Goal: Task Accomplishment & Management: Manage account settings

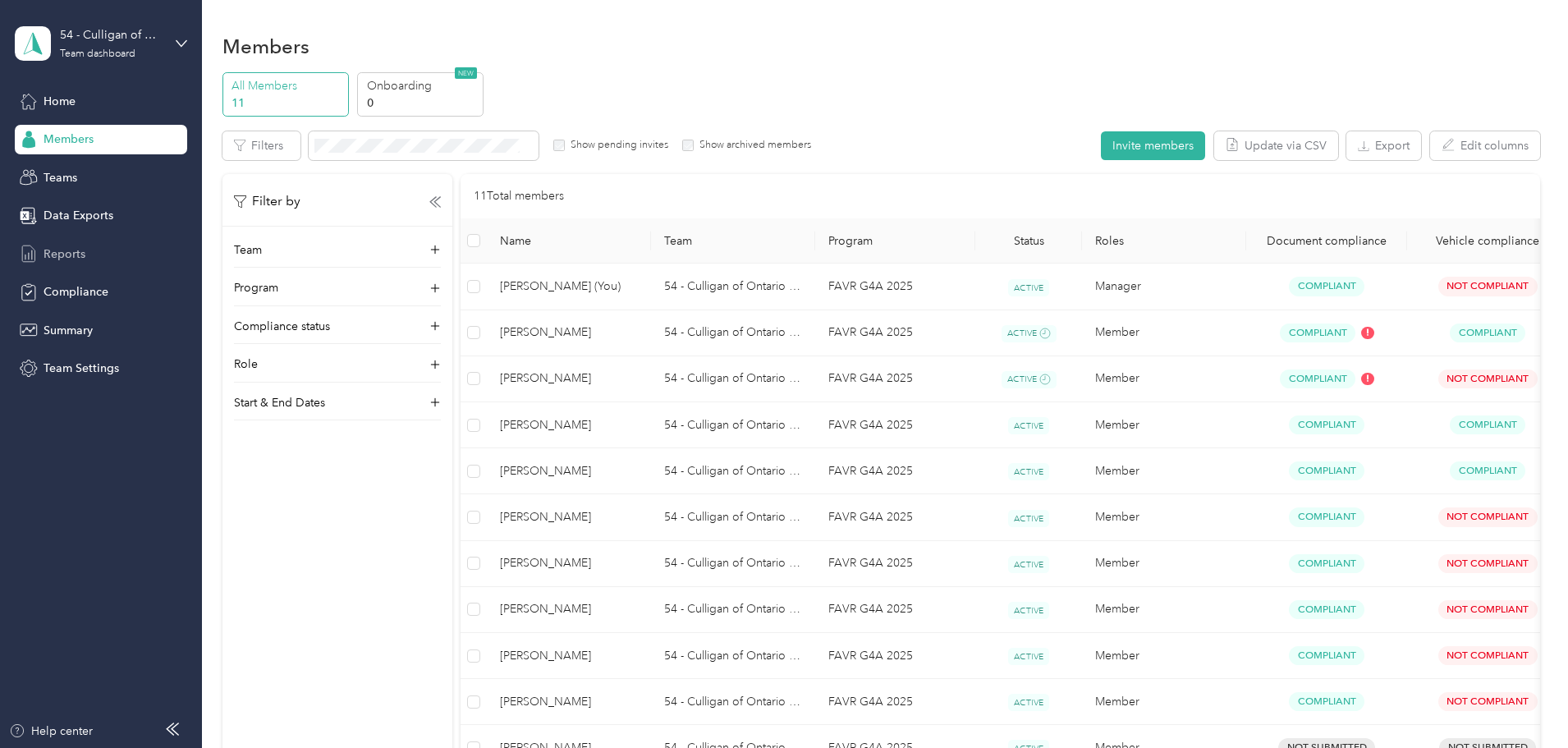
click at [42, 255] on div "Reports" at bounding box center [100, 254] width 172 height 30
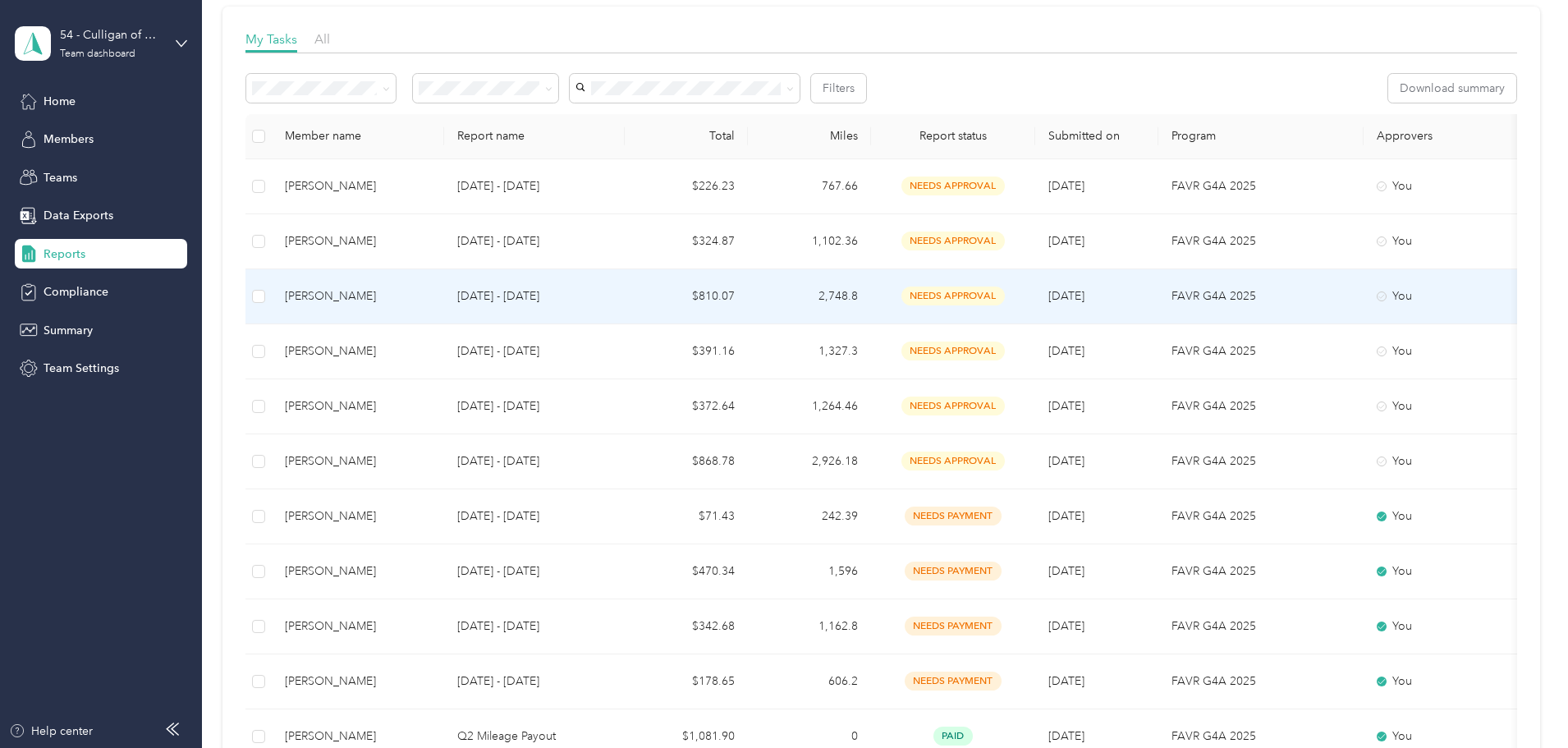
scroll to position [247, 0]
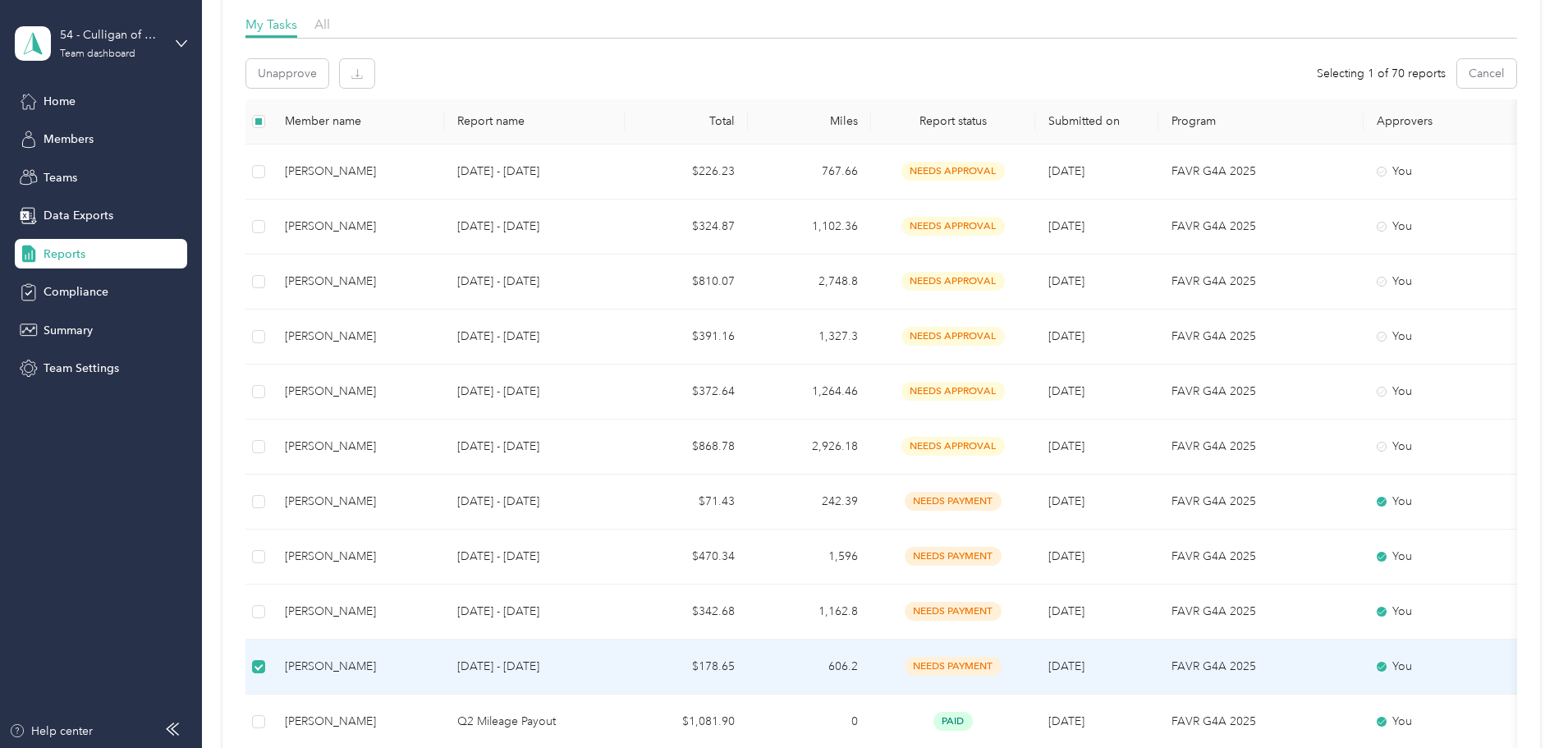
click at [1001, 667] on span "needs payment" at bounding box center [952, 667] width 97 height 19
click at [1001, 662] on span "needs payment" at bounding box center [952, 667] width 97 height 19
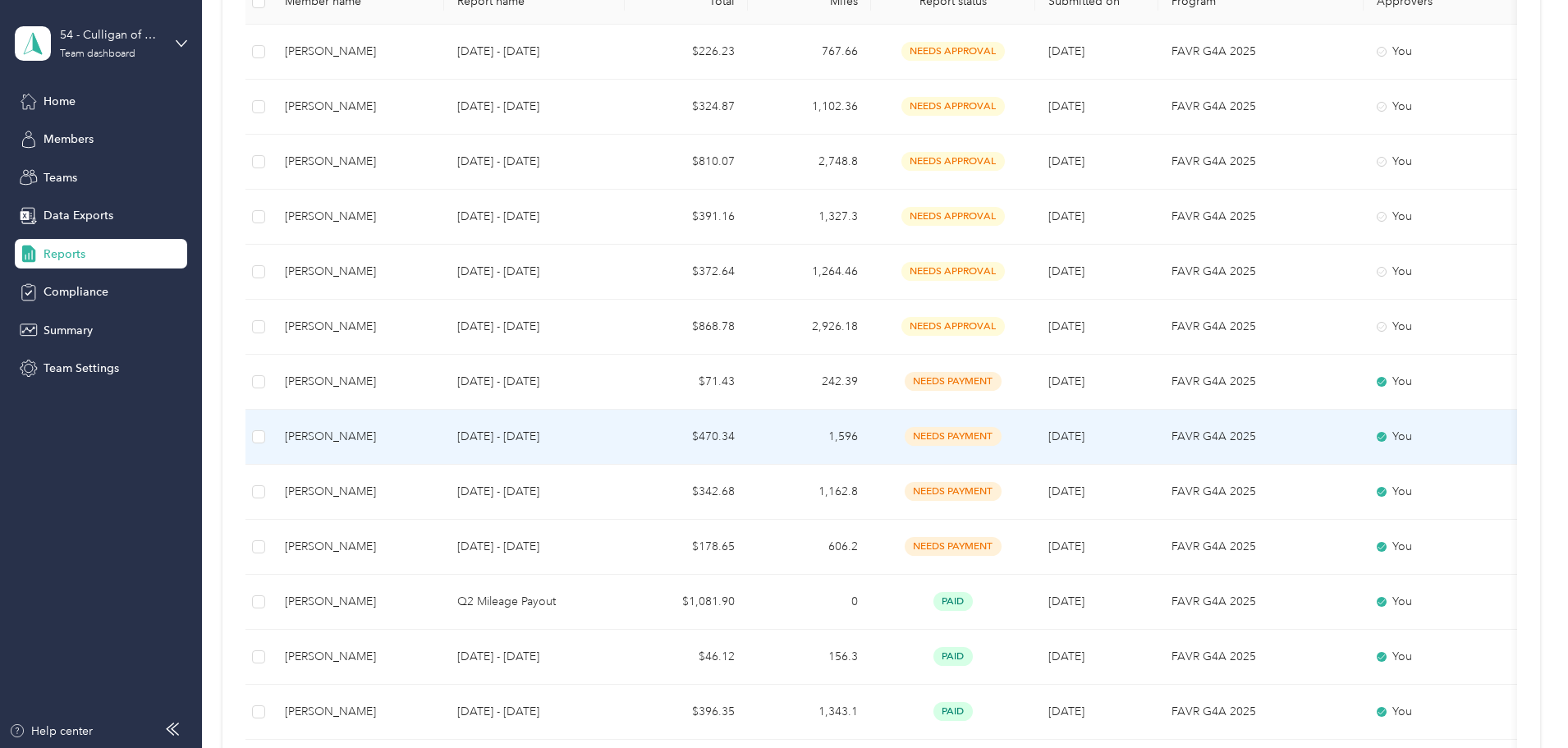
scroll to position [410, 0]
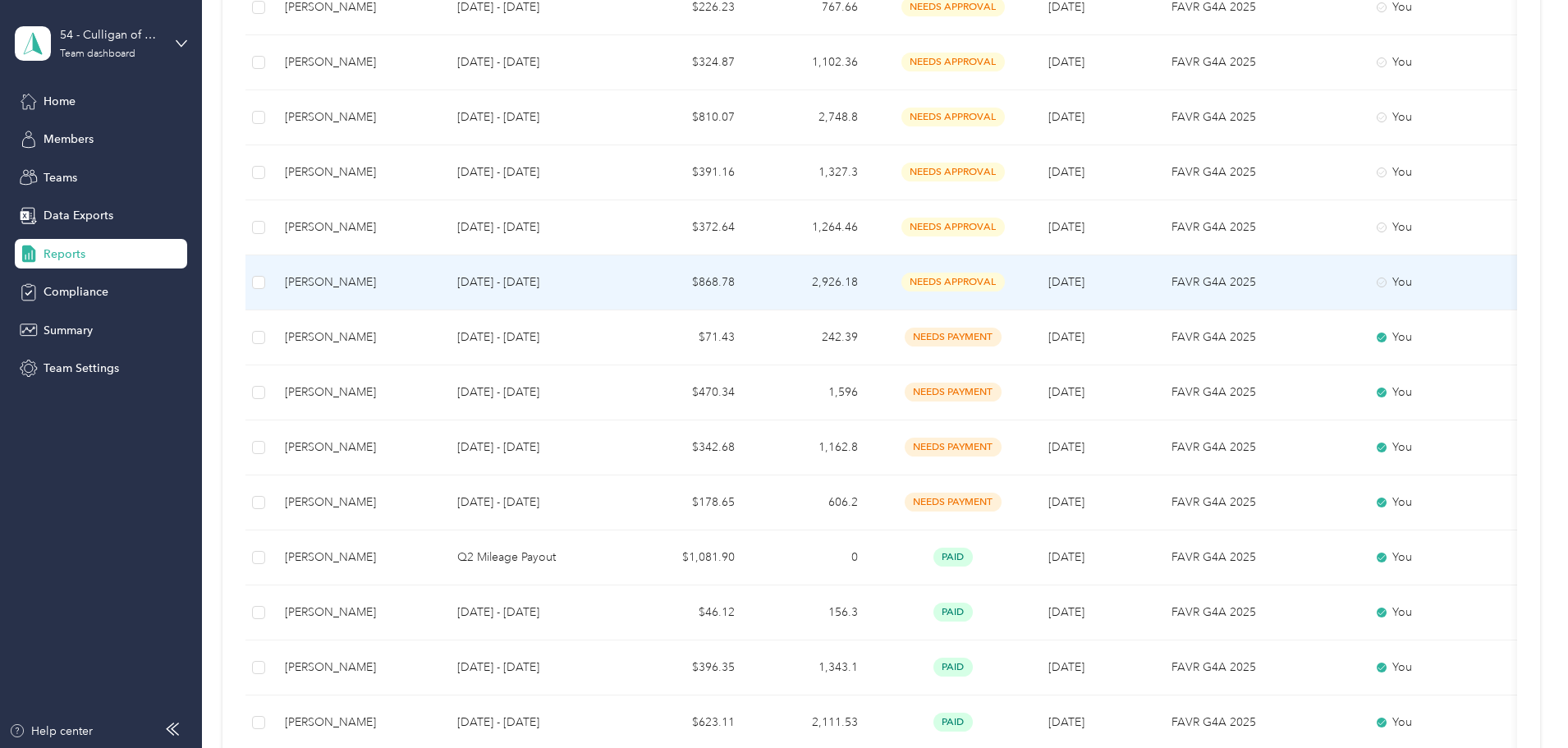
click at [1005, 281] on span "needs approval" at bounding box center [952, 282] width 104 height 19
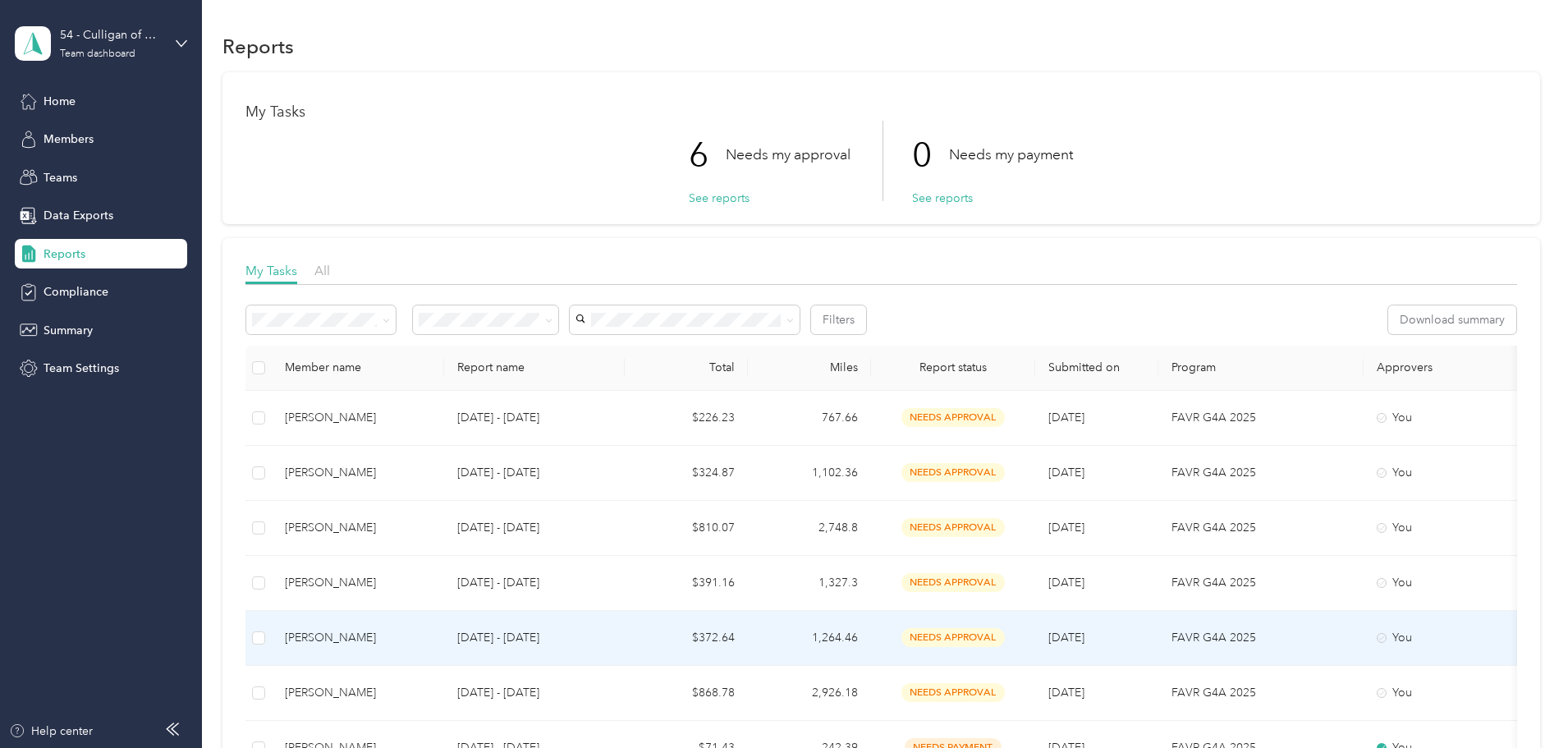
click at [1005, 634] on span "needs approval" at bounding box center [952, 637] width 104 height 19
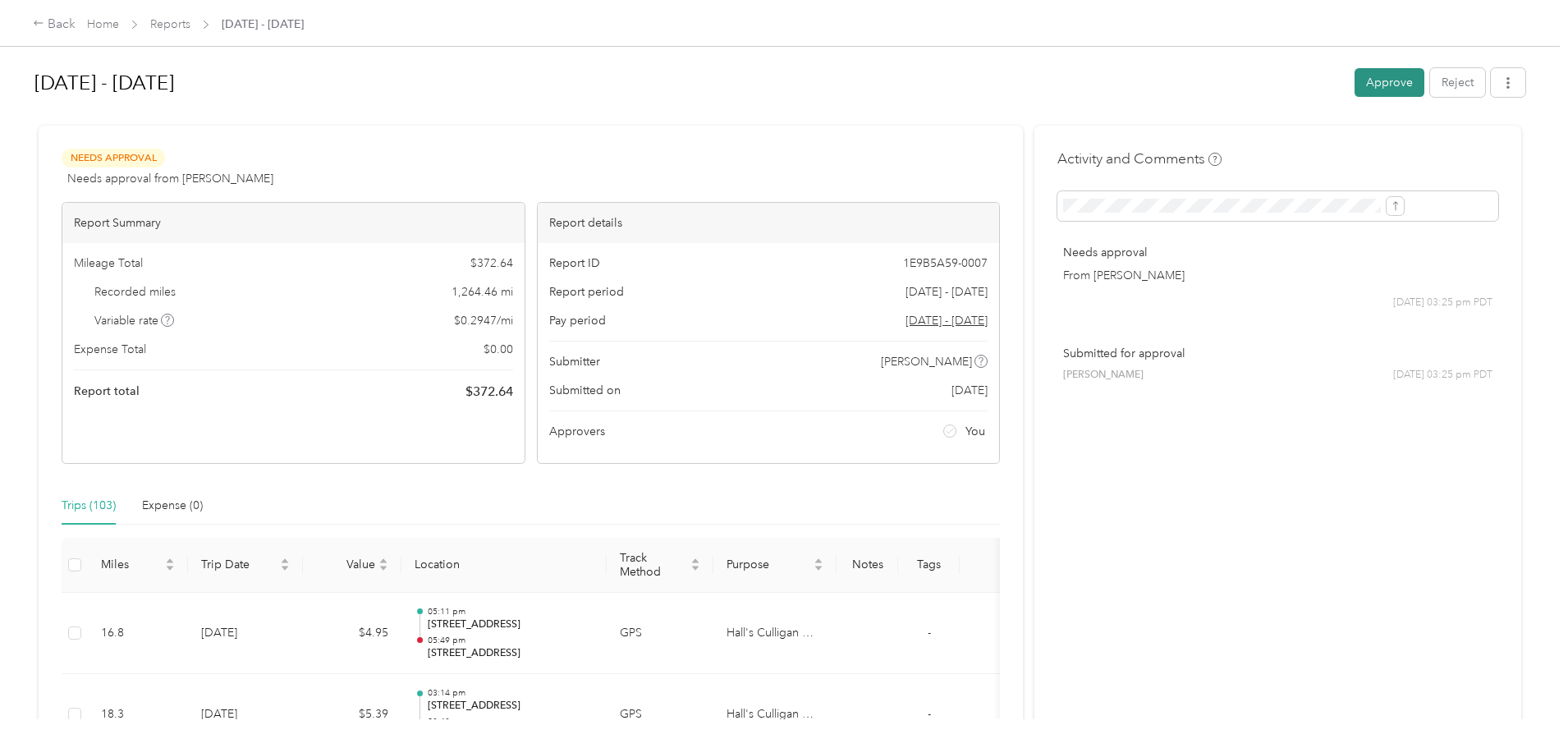
click at [1355, 87] on button "Approve" at bounding box center [1389, 83] width 69 height 29
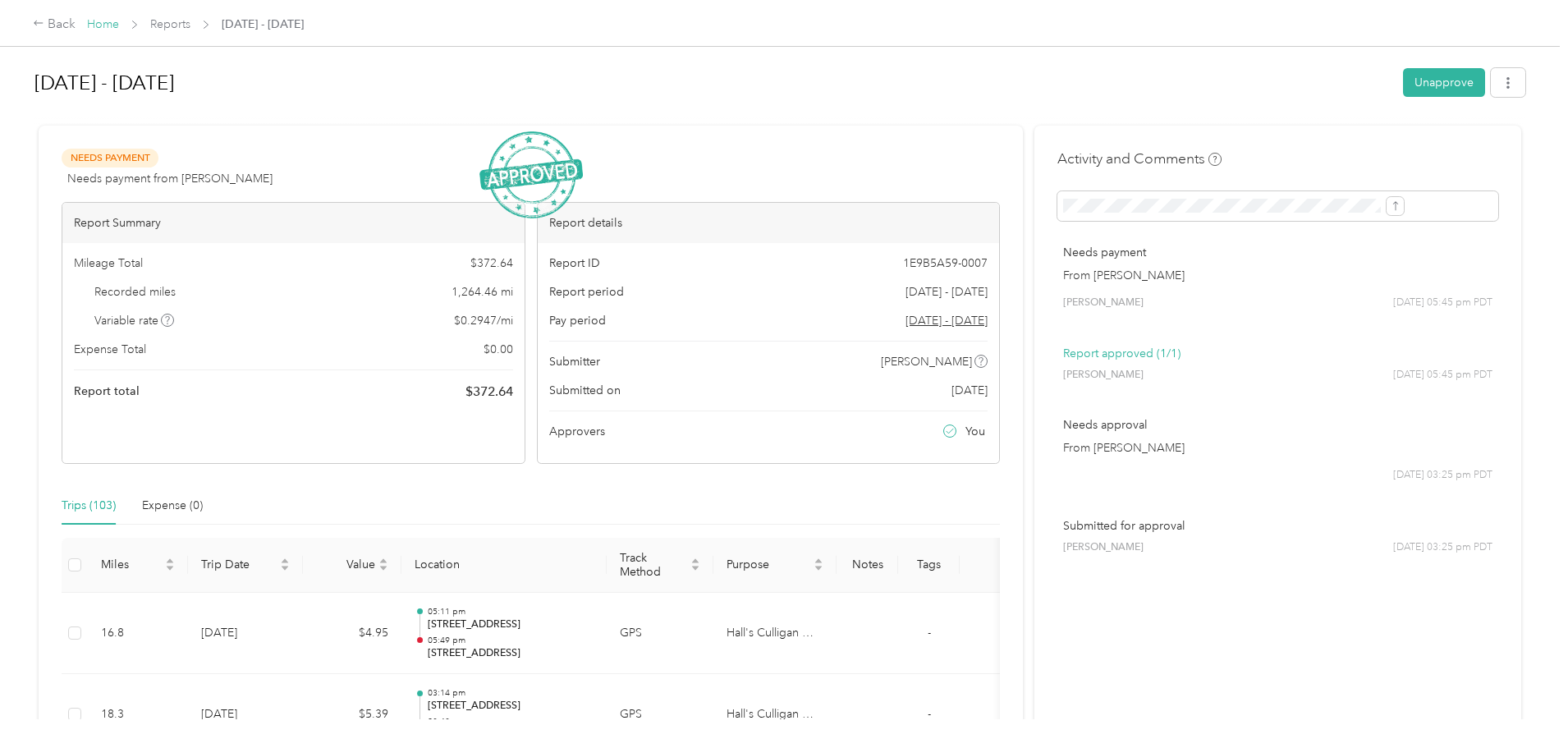
click at [119, 24] on link "Home" at bounding box center [103, 24] width 32 height 14
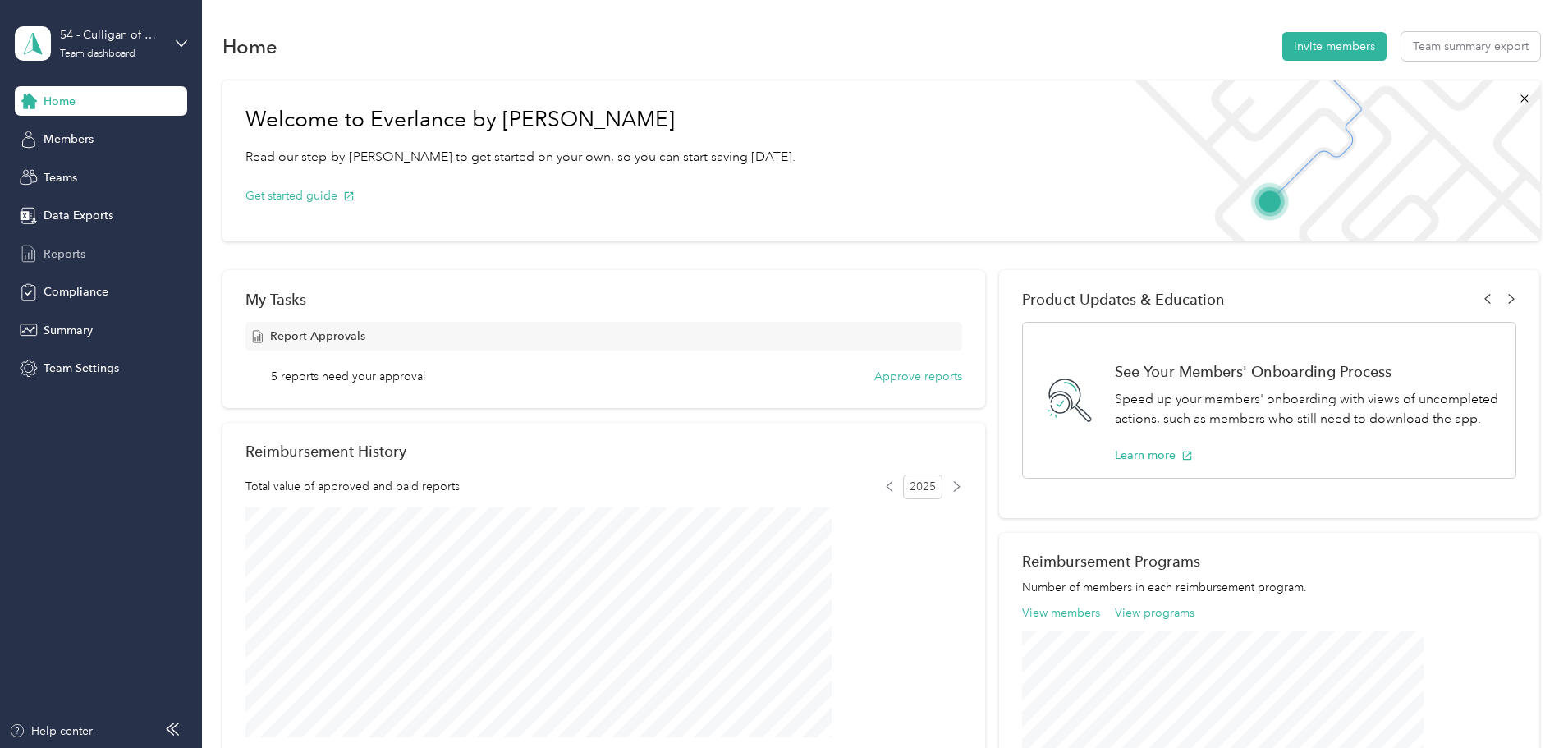
click at [49, 252] on span "Reports" at bounding box center [64, 254] width 42 height 17
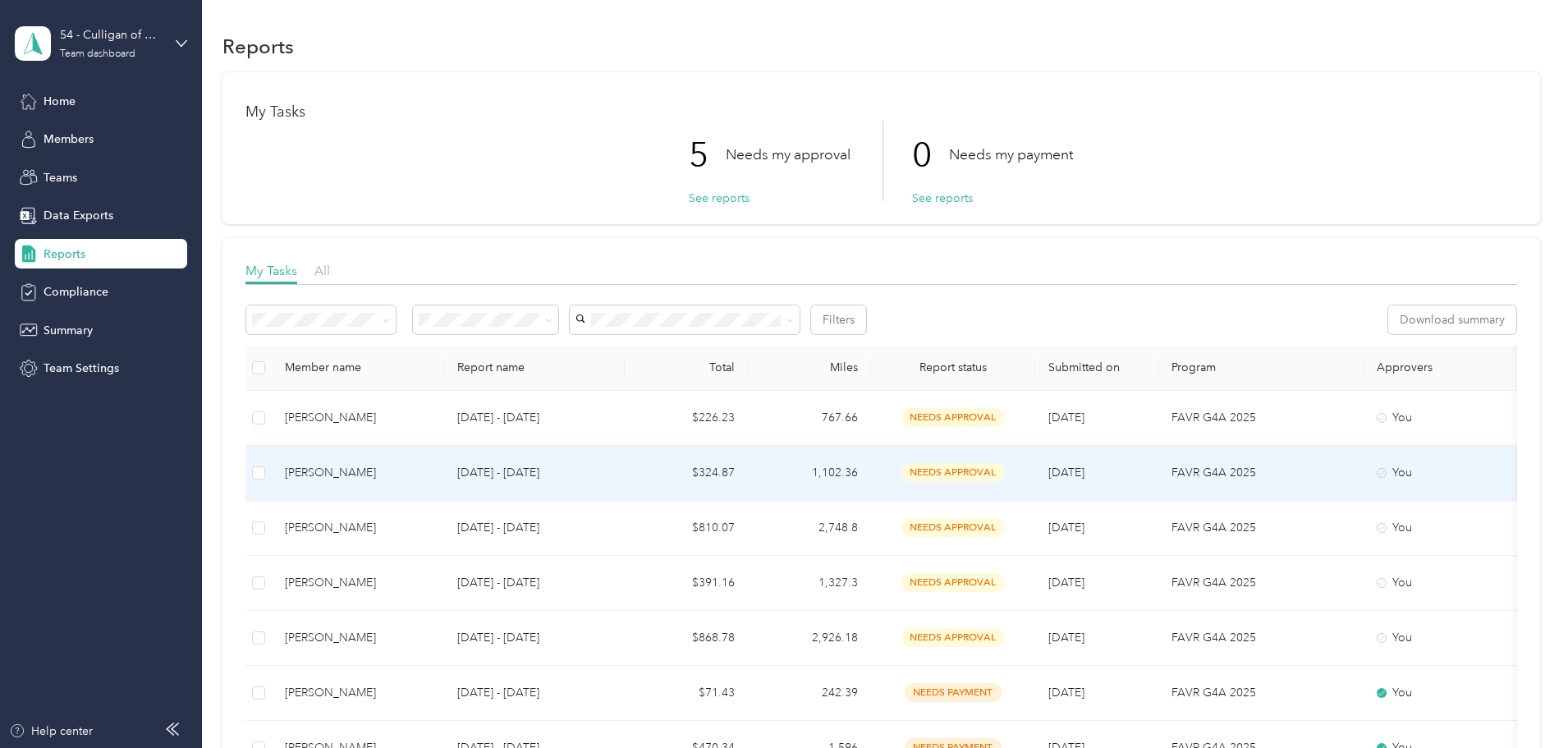
click at [1005, 469] on span "needs approval" at bounding box center [952, 473] width 104 height 19
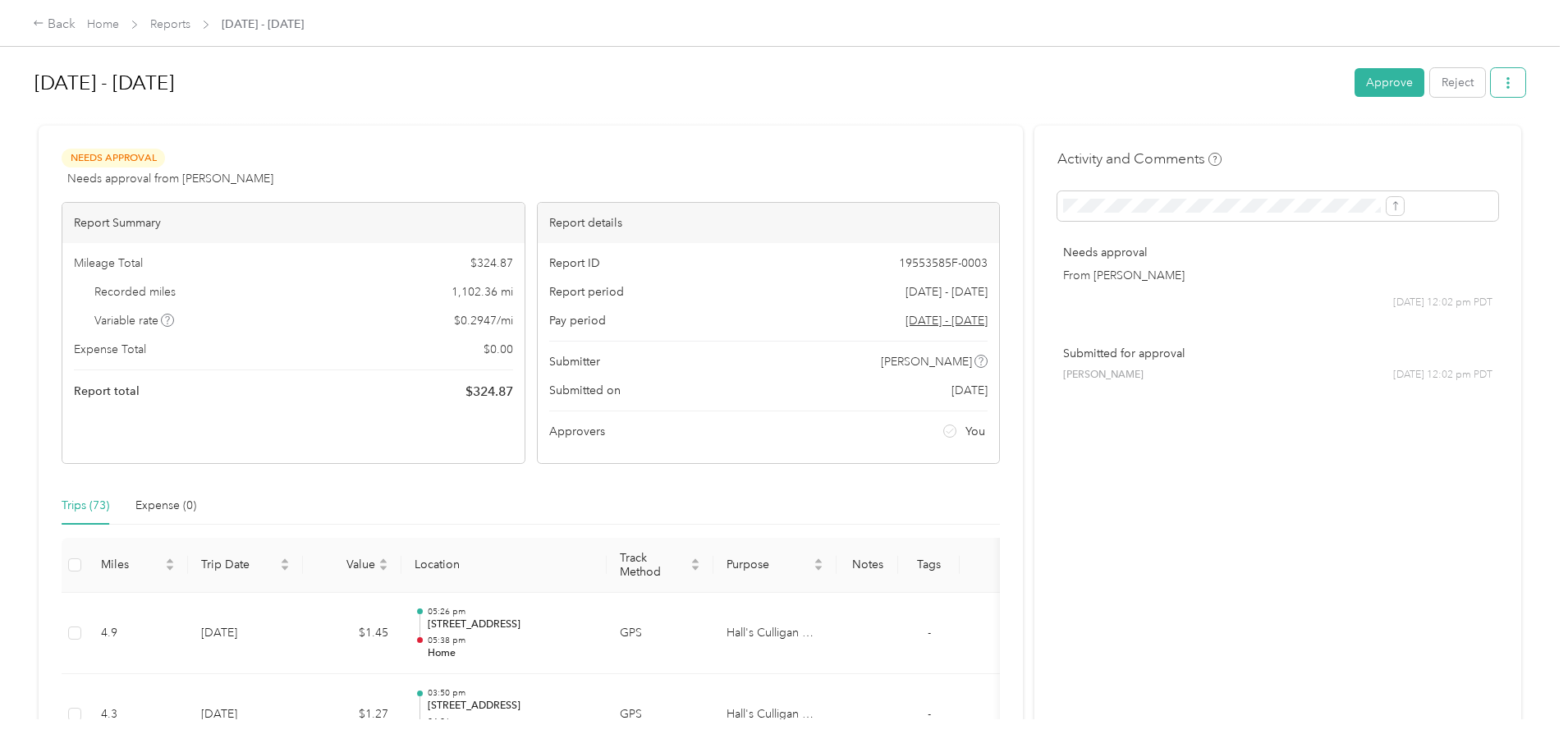
click at [1491, 78] on button "button" at bounding box center [1508, 83] width 34 height 29
click at [1308, 138] on span "Download" at bounding box center [1326, 143] width 54 height 17
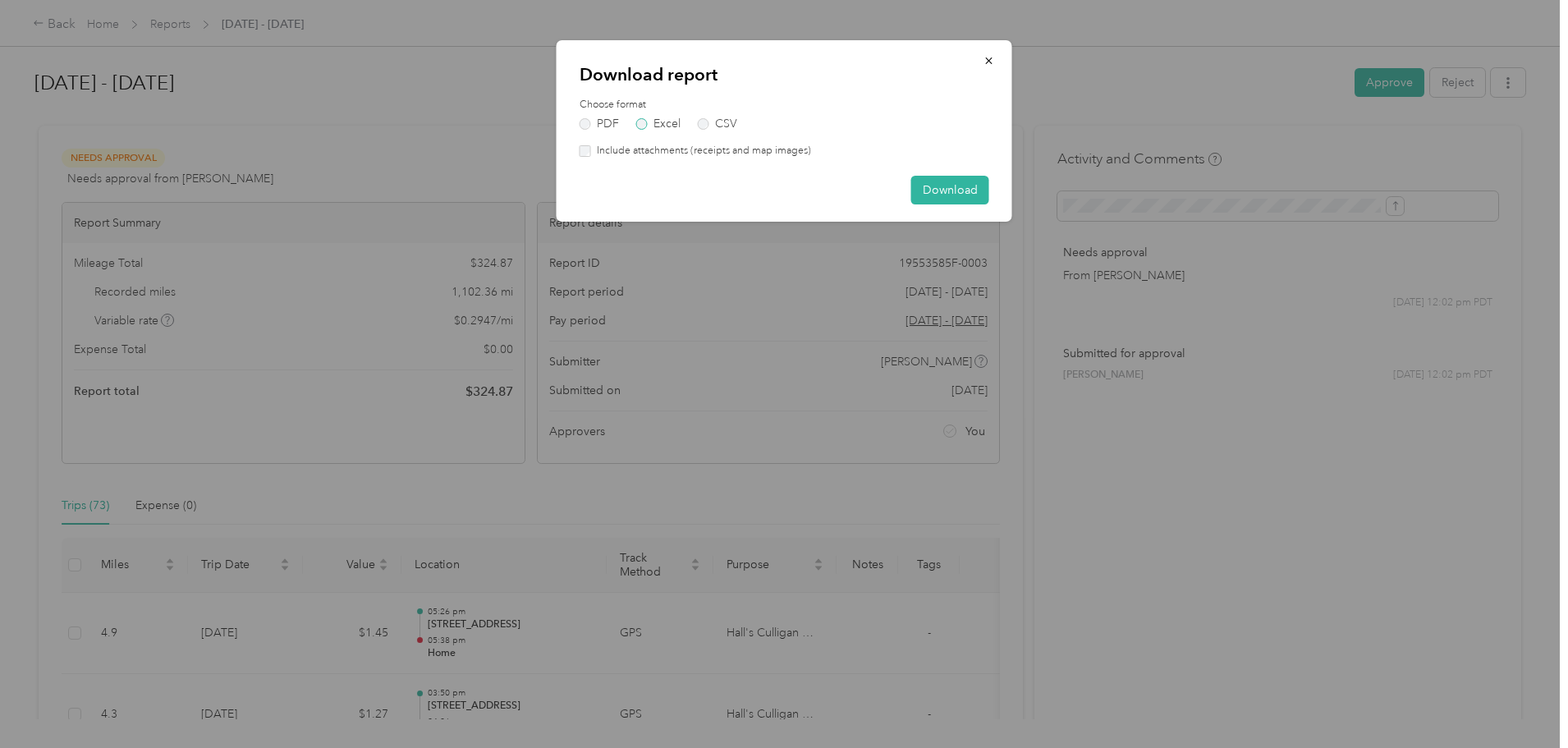
click at [653, 122] on label "Excel" at bounding box center [659, 123] width 45 height 11
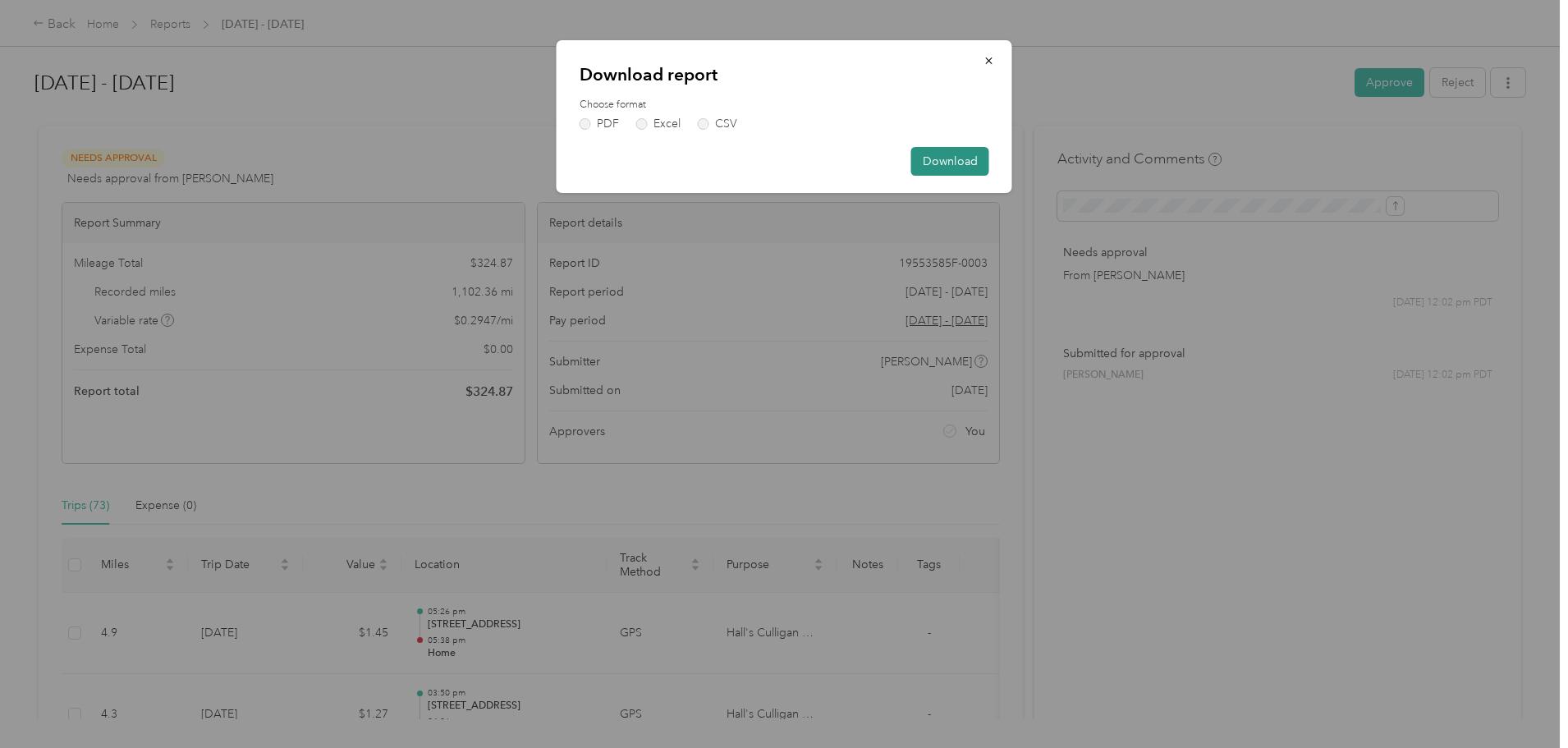
click at [945, 160] on button "Download" at bounding box center [950, 162] width 78 height 29
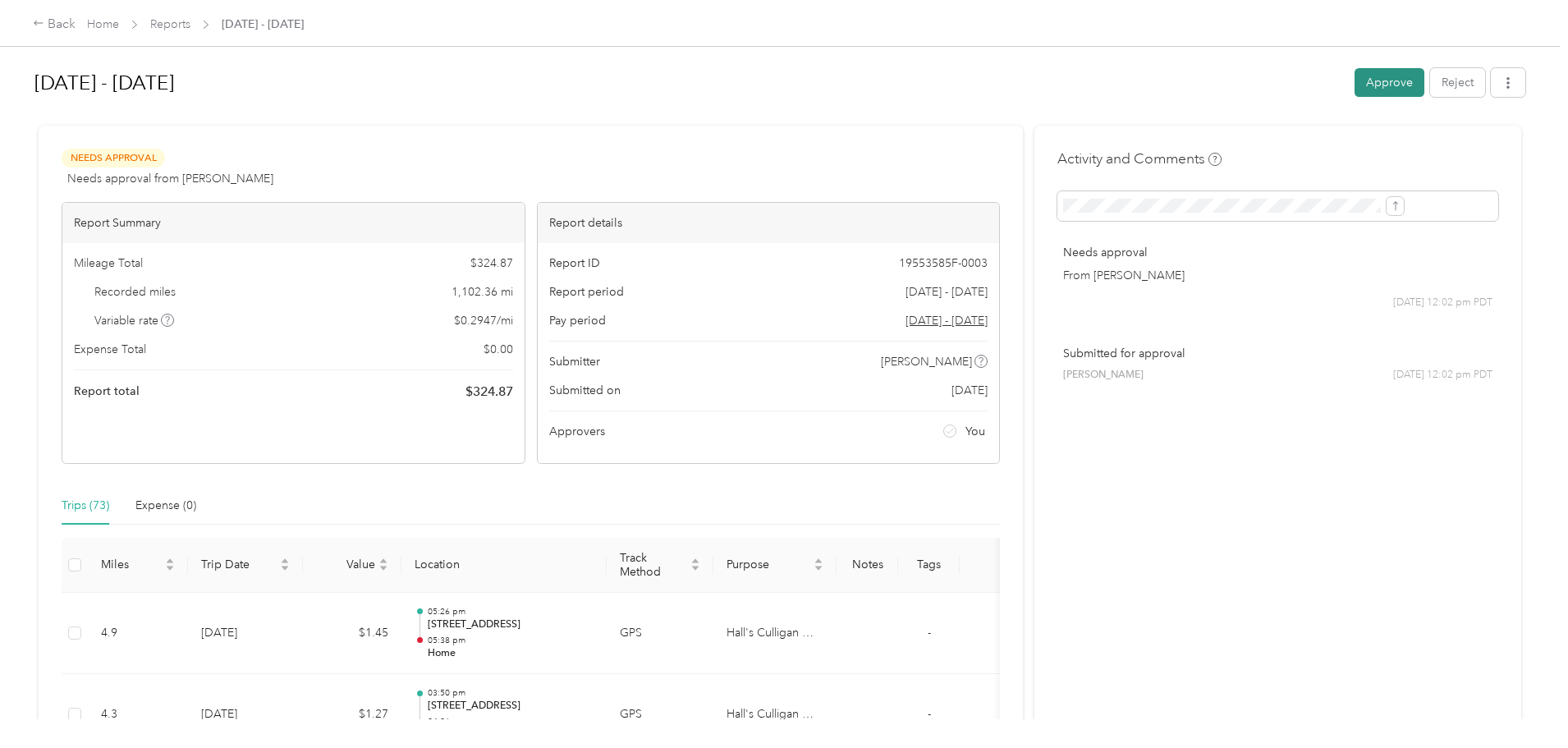
click at [1355, 78] on button "Approve" at bounding box center [1389, 83] width 69 height 29
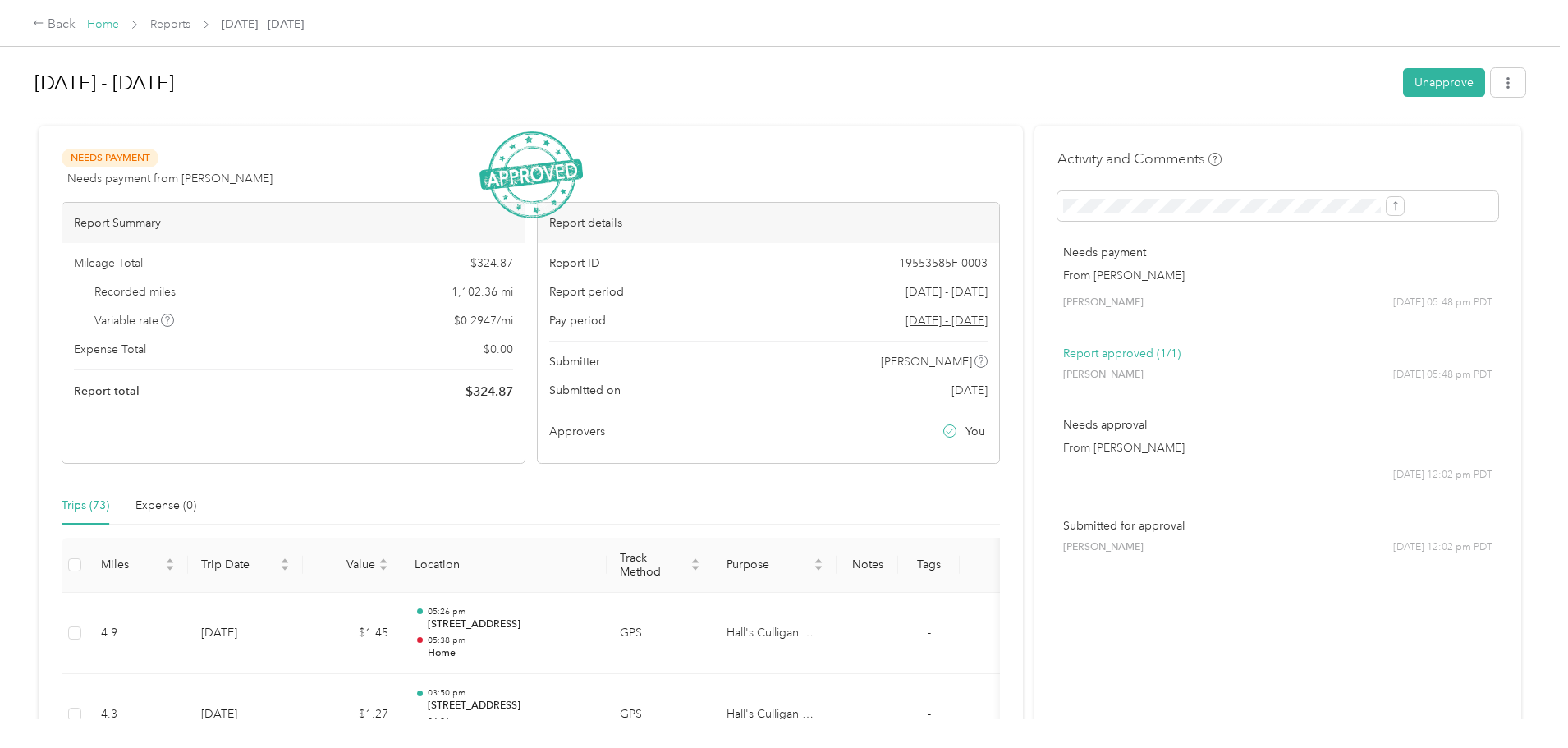
click at [119, 26] on link "Home" at bounding box center [103, 24] width 32 height 14
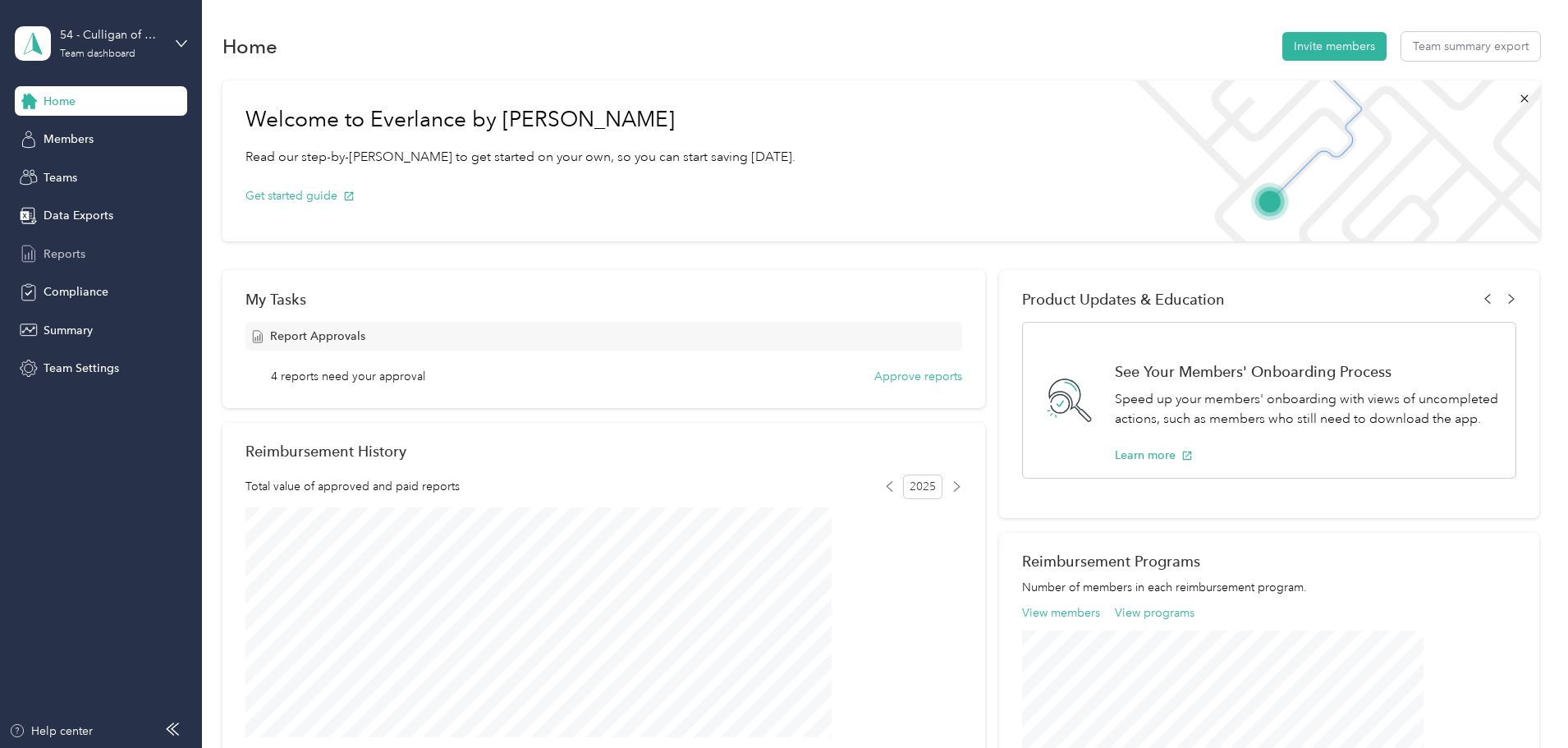
click at [65, 246] on span "Reports" at bounding box center [64, 254] width 42 height 17
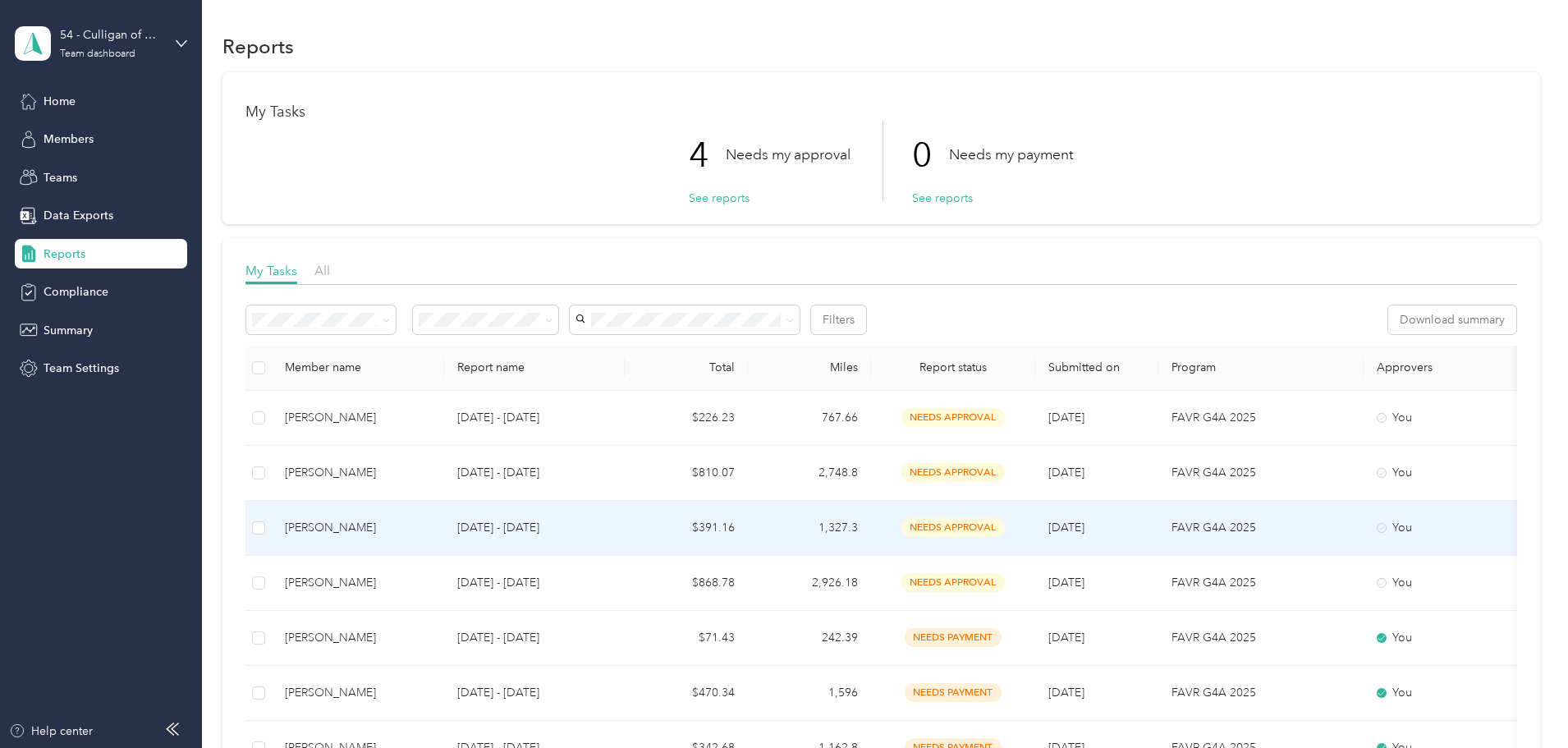
click at [1005, 528] on span "needs approval" at bounding box center [952, 528] width 104 height 19
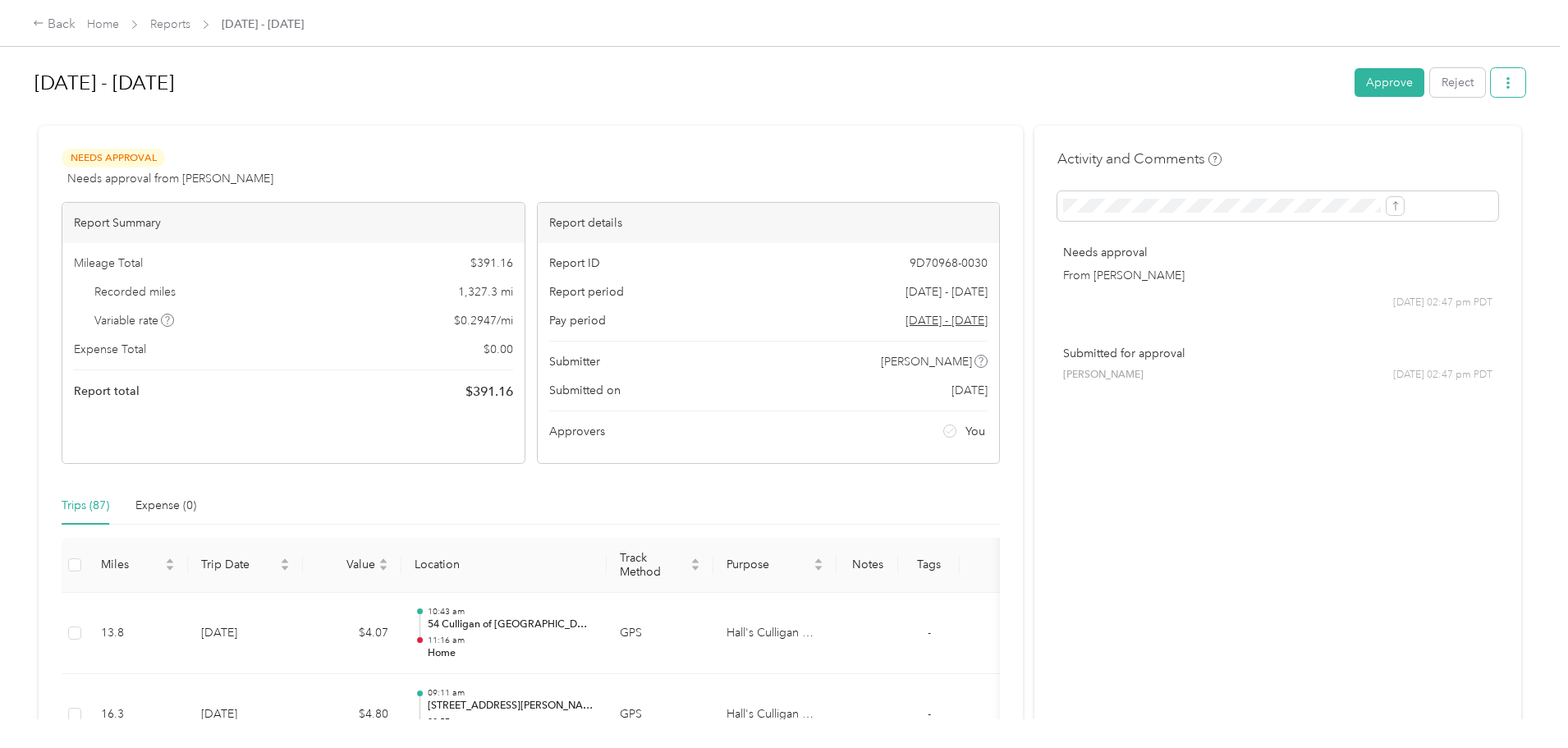
click at [1491, 87] on button "button" at bounding box center [1508, 83] width 34 height 29
click at [1340, 138] on span "Download" at bounding box center [1326, 143] width 54 height 17
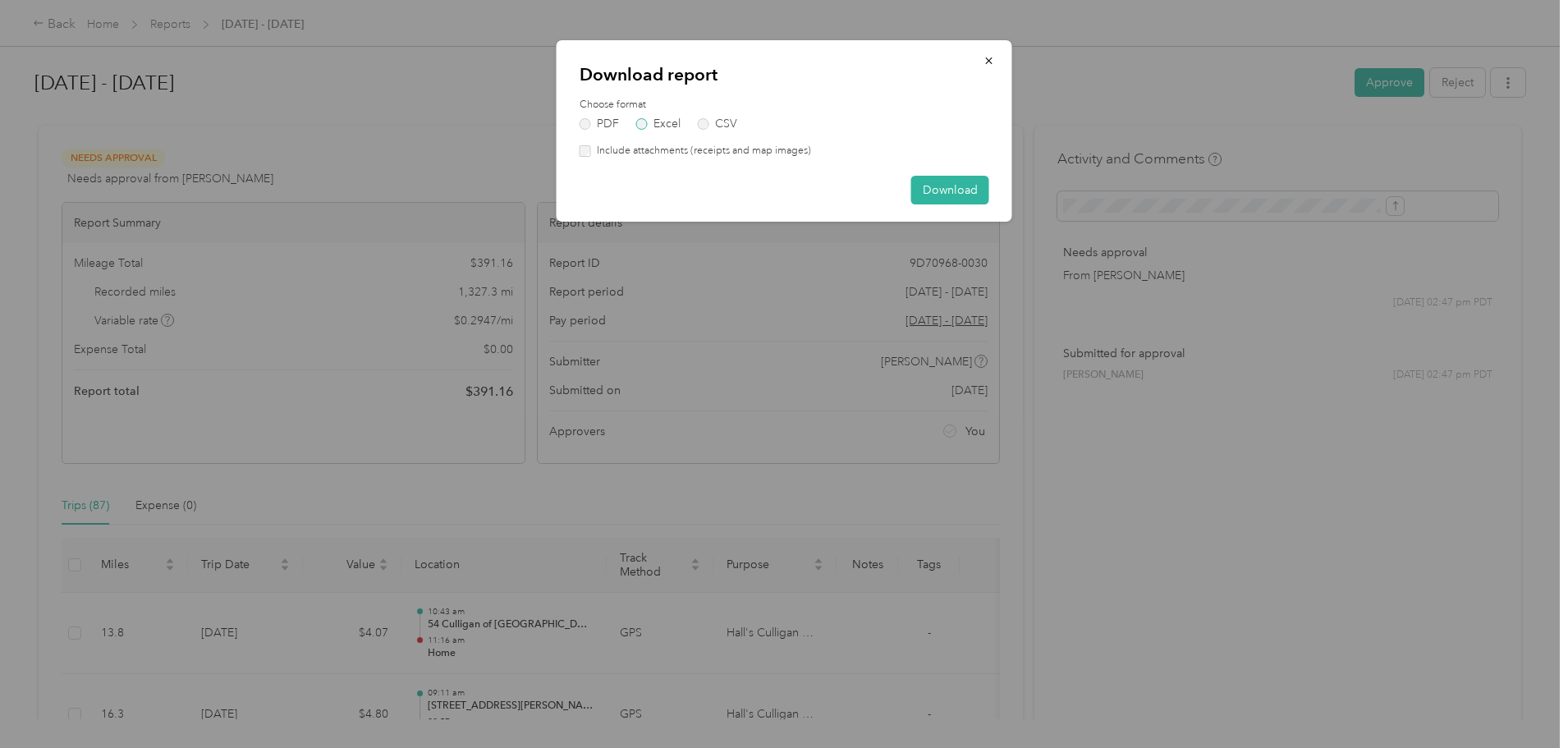
click at [645, 122] on label "Excel" at bounding box center [659, 123] width 45 height 11
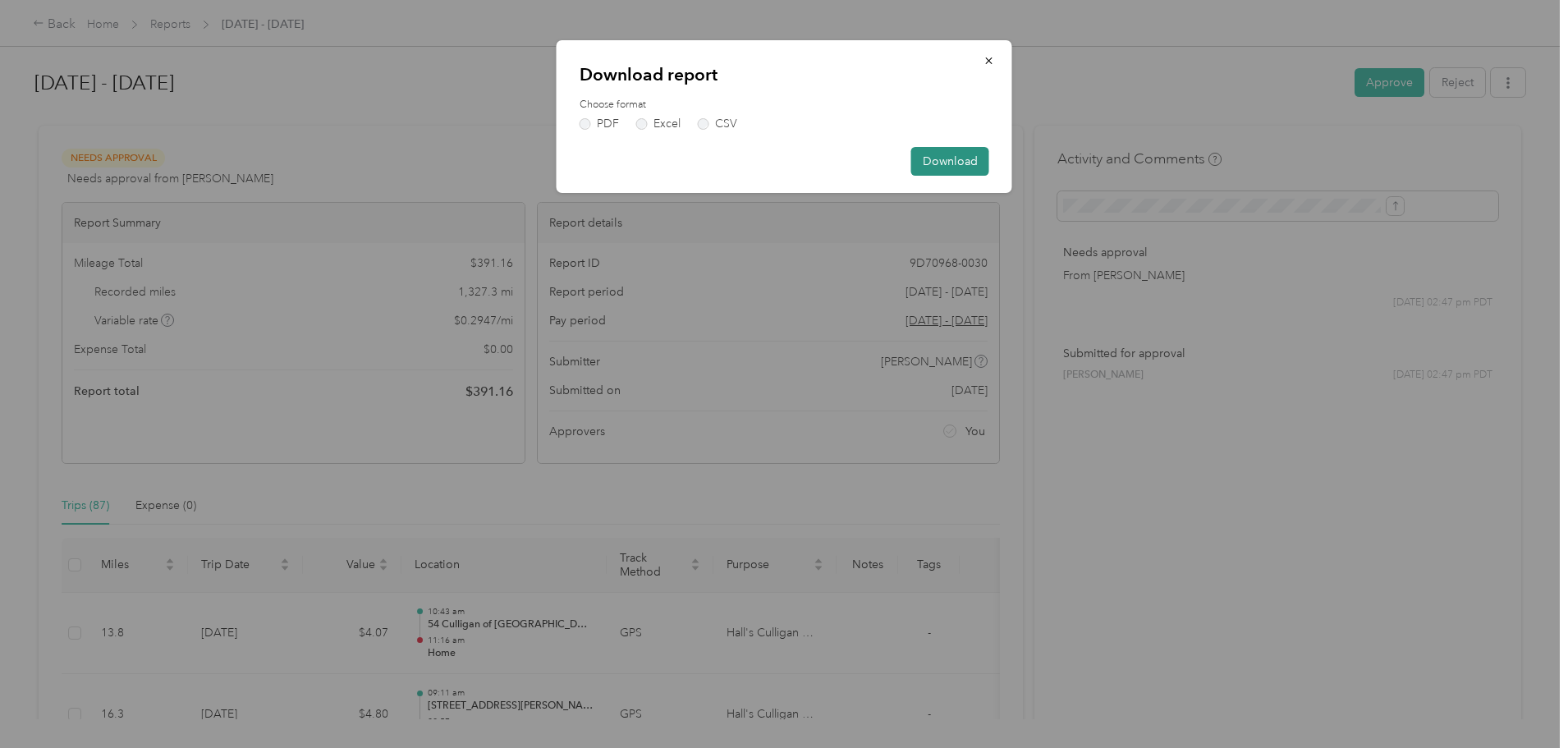
click at [949, 160] on button "Download" at bounding box center [950, 162] width 78 height 29
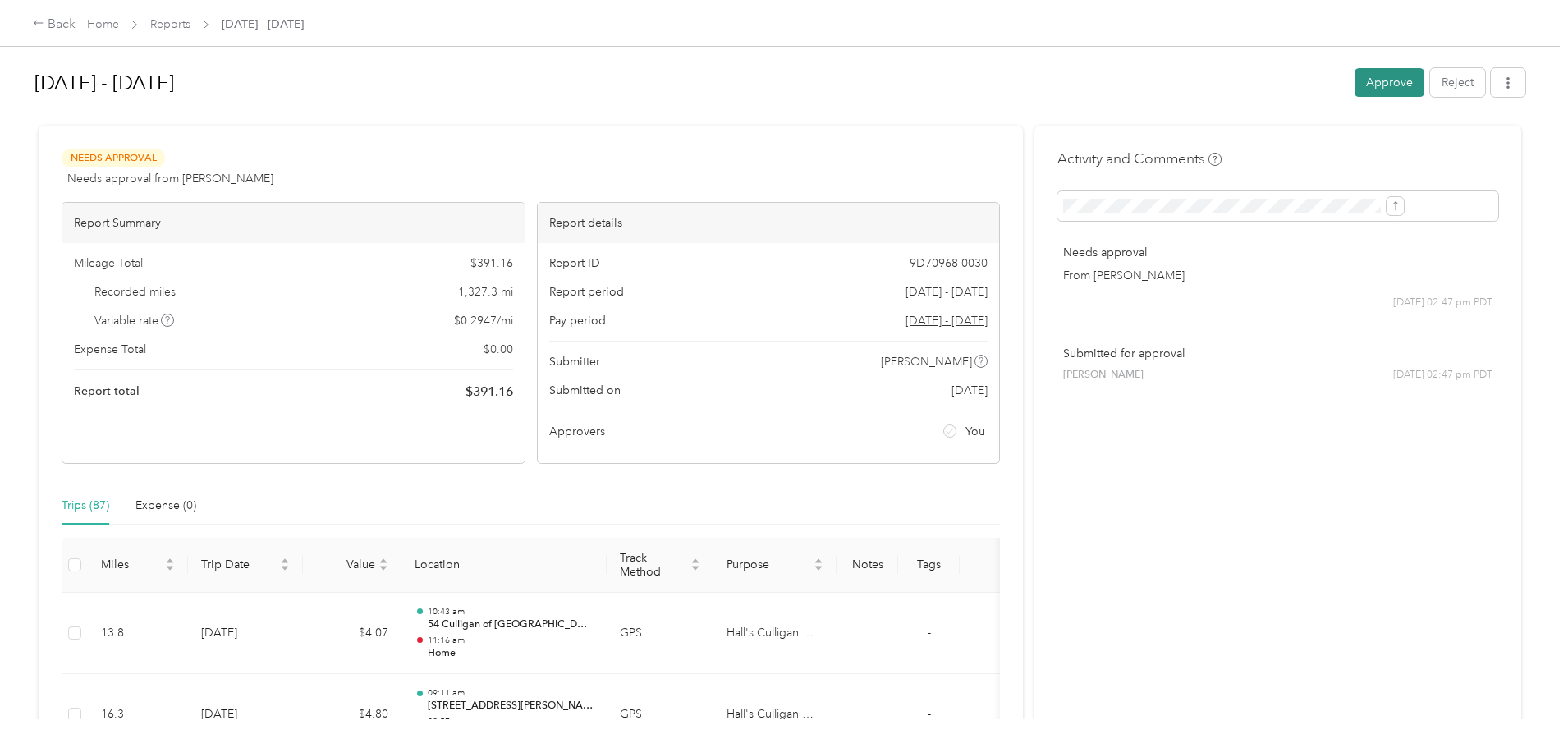
click at [1355, 85] on button "Approve" at bounding box center [1389, 83] width 69 height 29
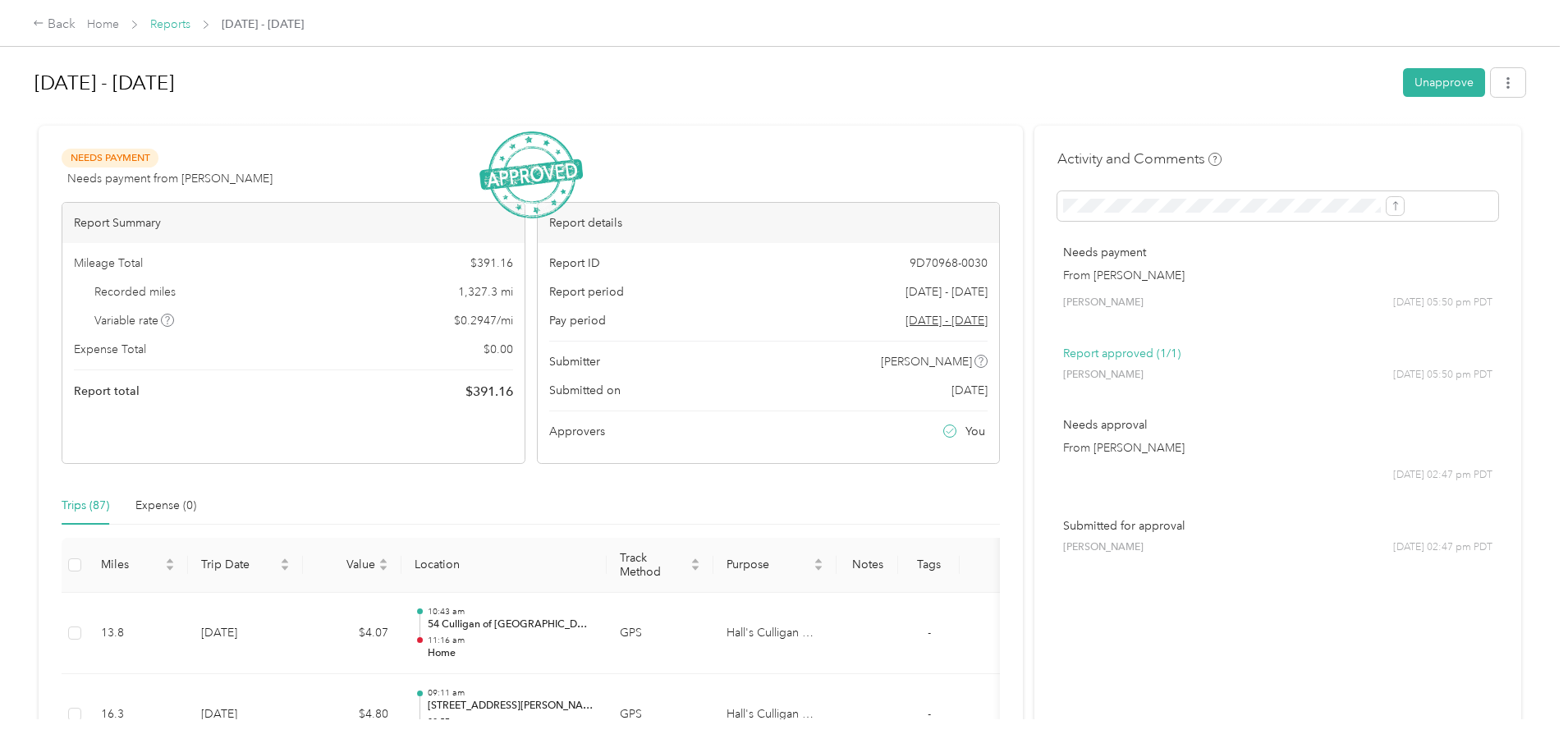
click at [190, 24] on link "Reports" at bounding box center [170, 24] width 40 height 14
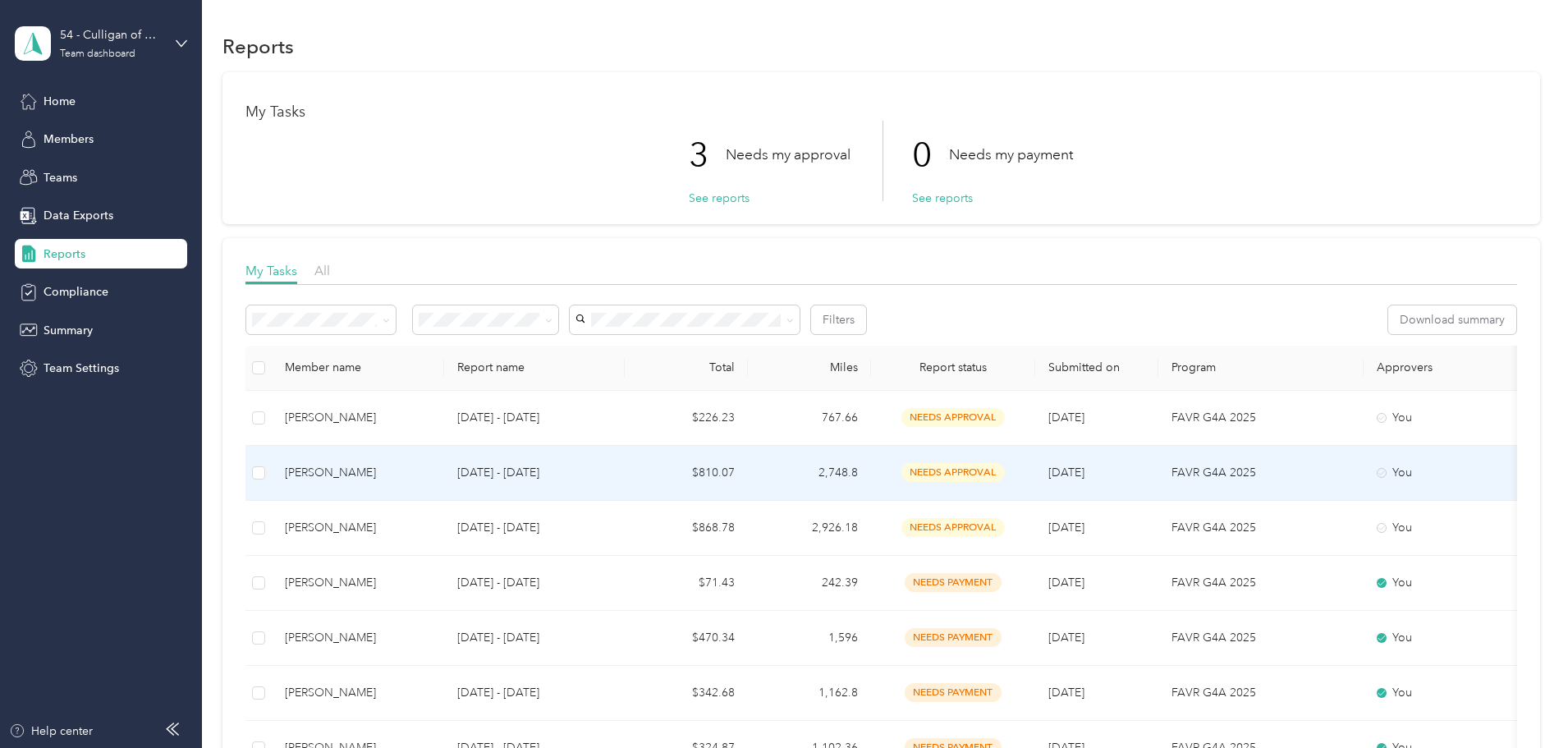
click at [1005, 474] on span "needs approval" at bounding box center [952, 473] width 104 height 19
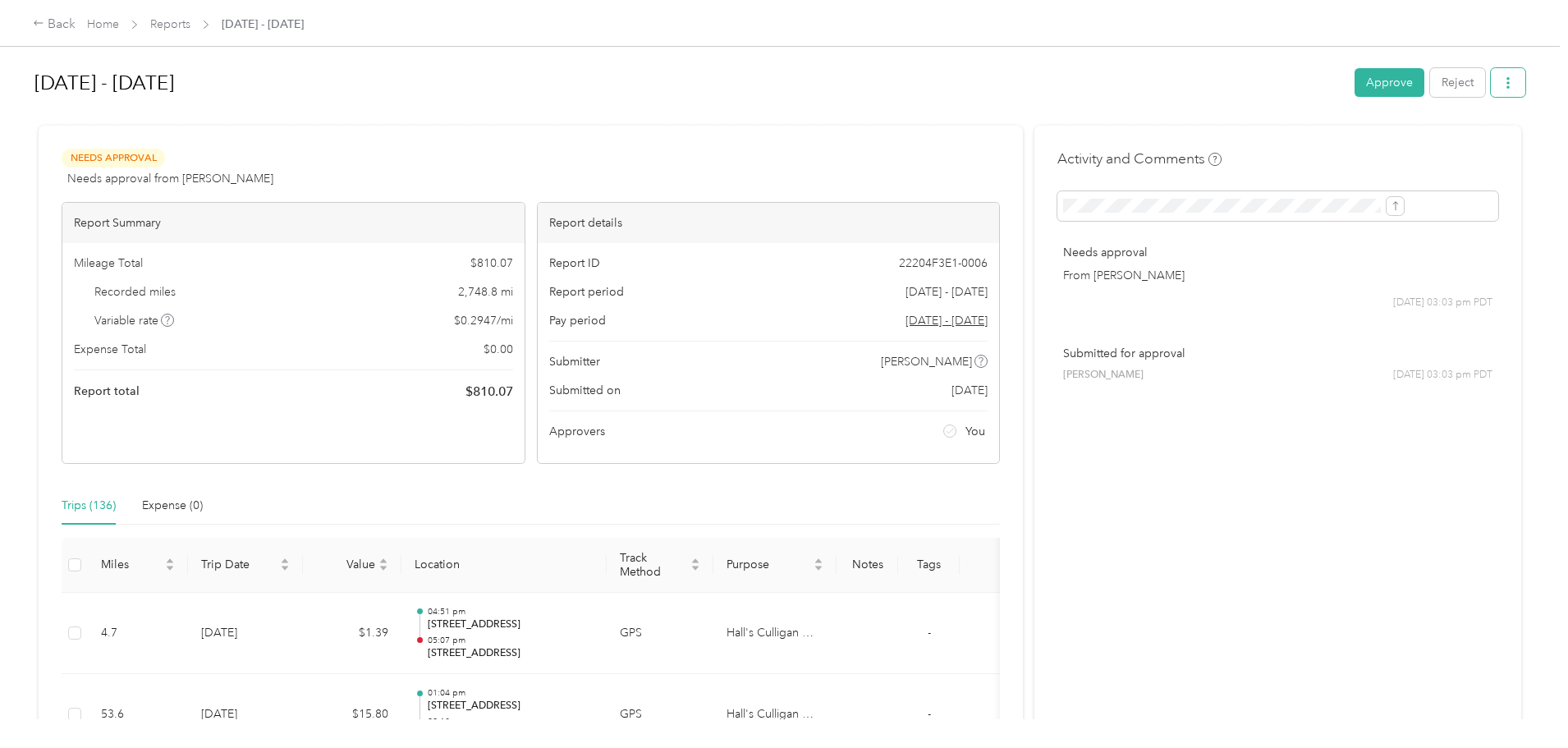
click at [1502, 87] on icon "button" at bounding box center [1507, 82] width 11 height 11
click at [1321, 132] on li "Download" at bounding box center [1331, 143] width 121 height 29
click at [1322, 139] on span "Download" at bounding box center [1326, 143] width 54 height 17
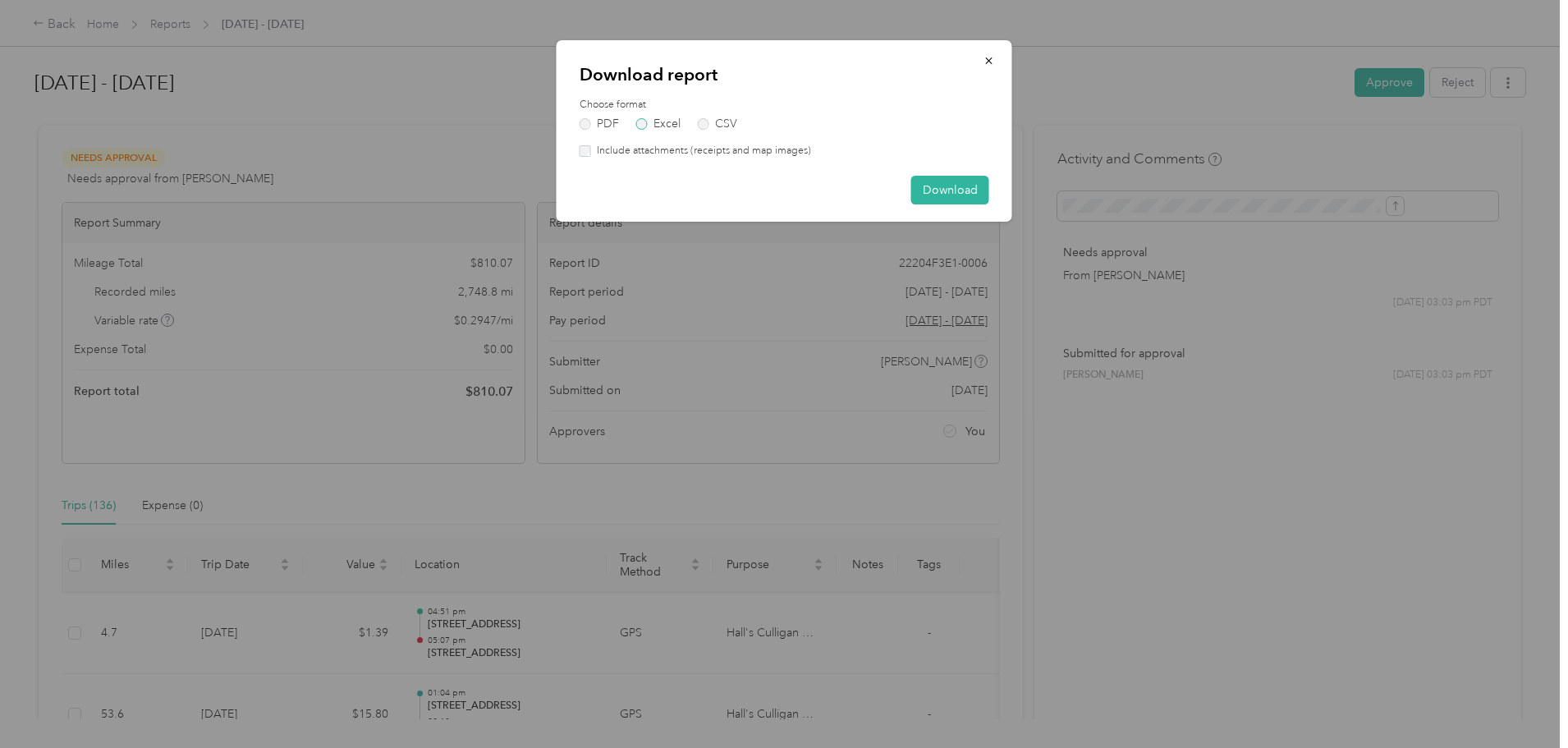
click at [649, 124] on label "Excel" at bounding box center [659, 123] width 45 height 11
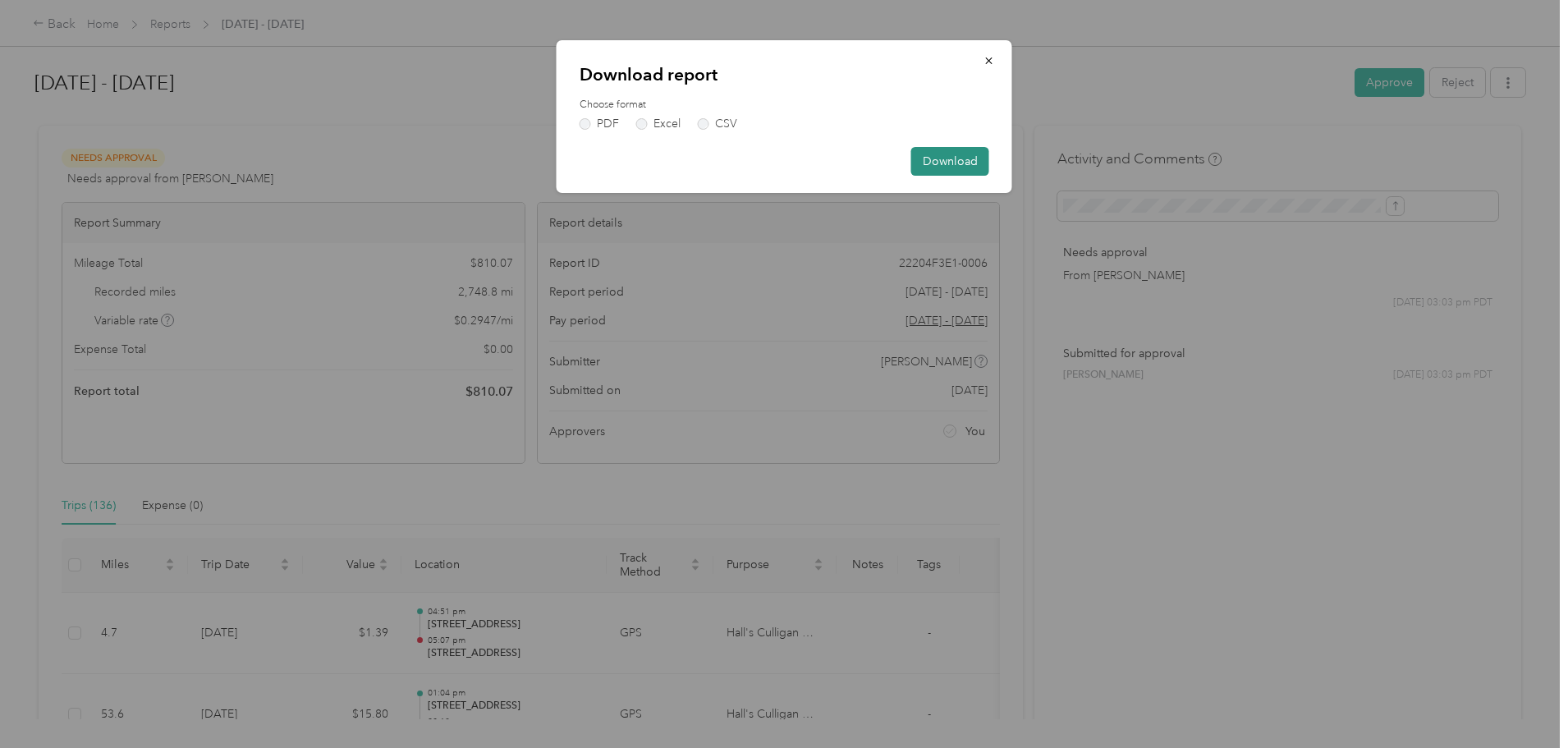
click at [958, 150] on button "Download" at bounding box center [950, 162] width 78 height 29
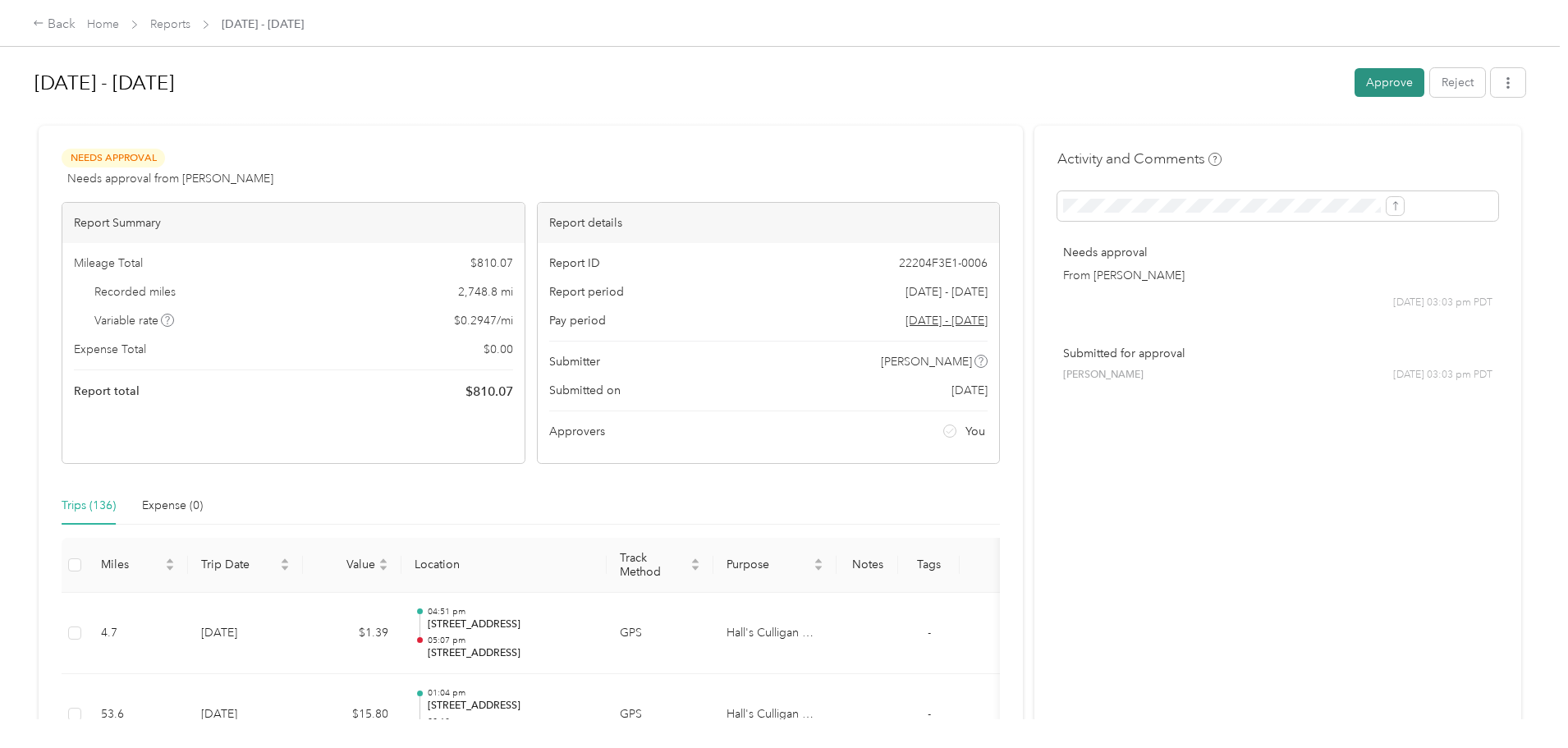
click at [1355, 76] on button "Approve" at bounding box center [1389, 83] width 69 height 29
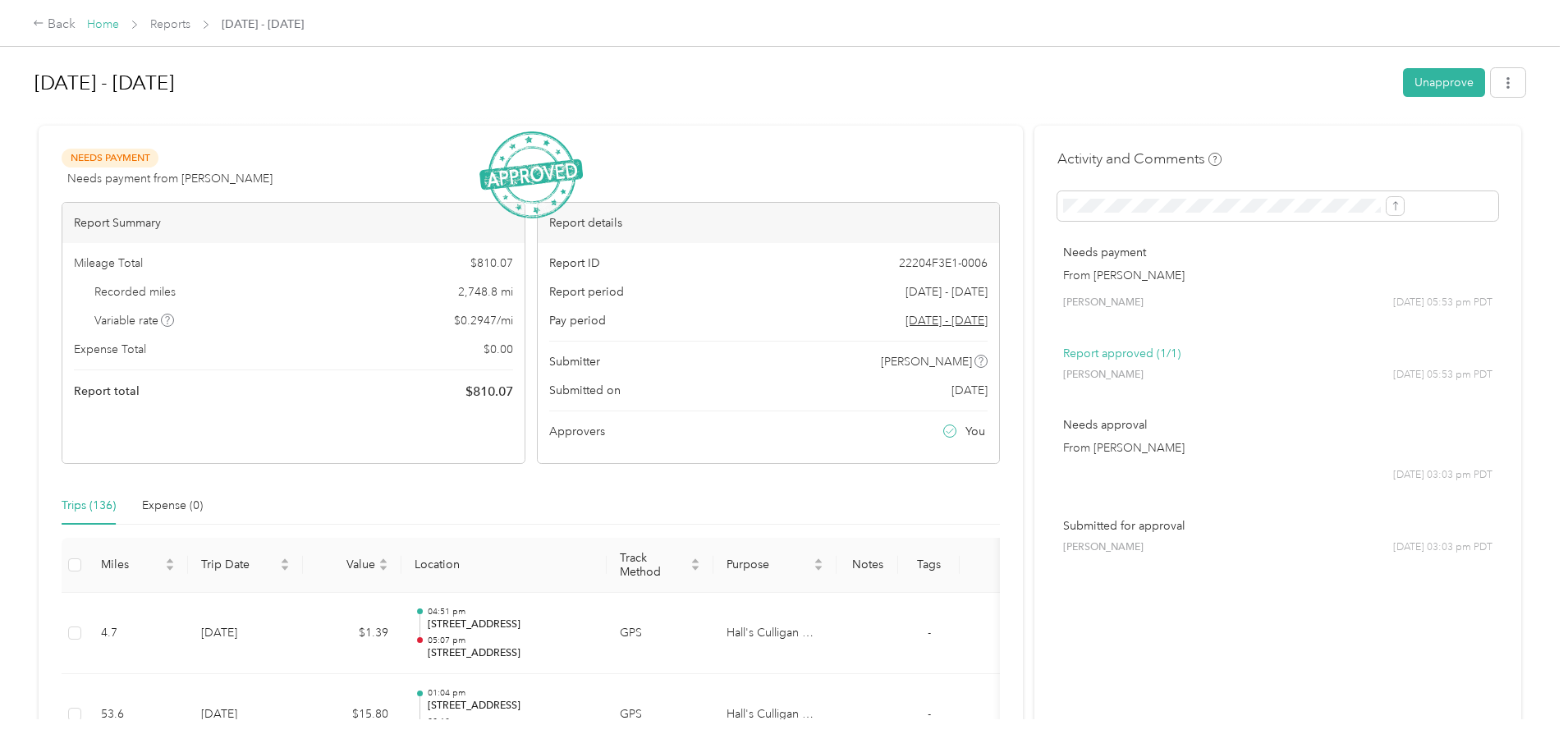
click at [119, 25] on link "Home" at bounding box center [103, 24] width 32 height 14
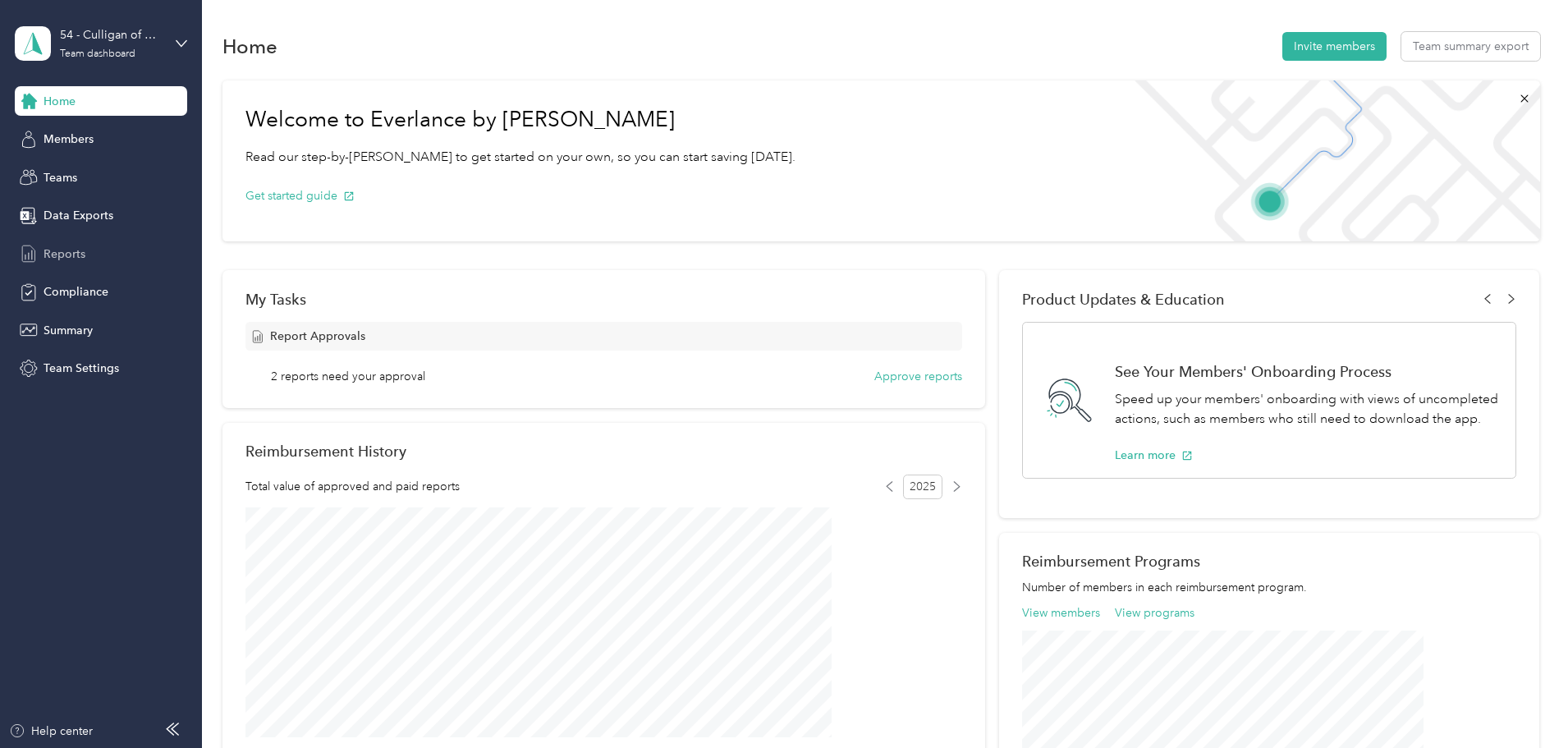
click at [52, 251] on span "Reports" at bounding box center [64, 254] width 42 height 17
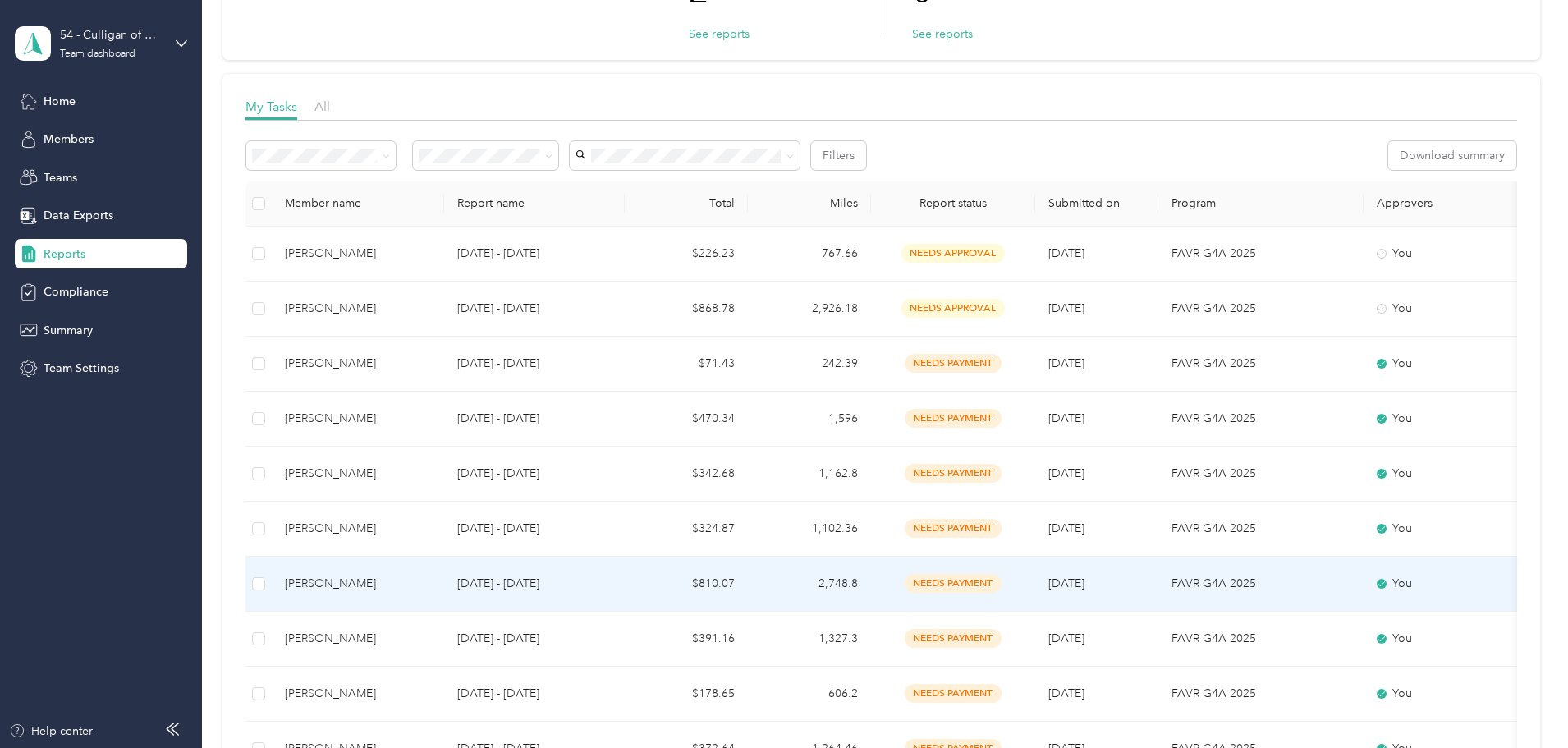
scroll to position [82, 0]
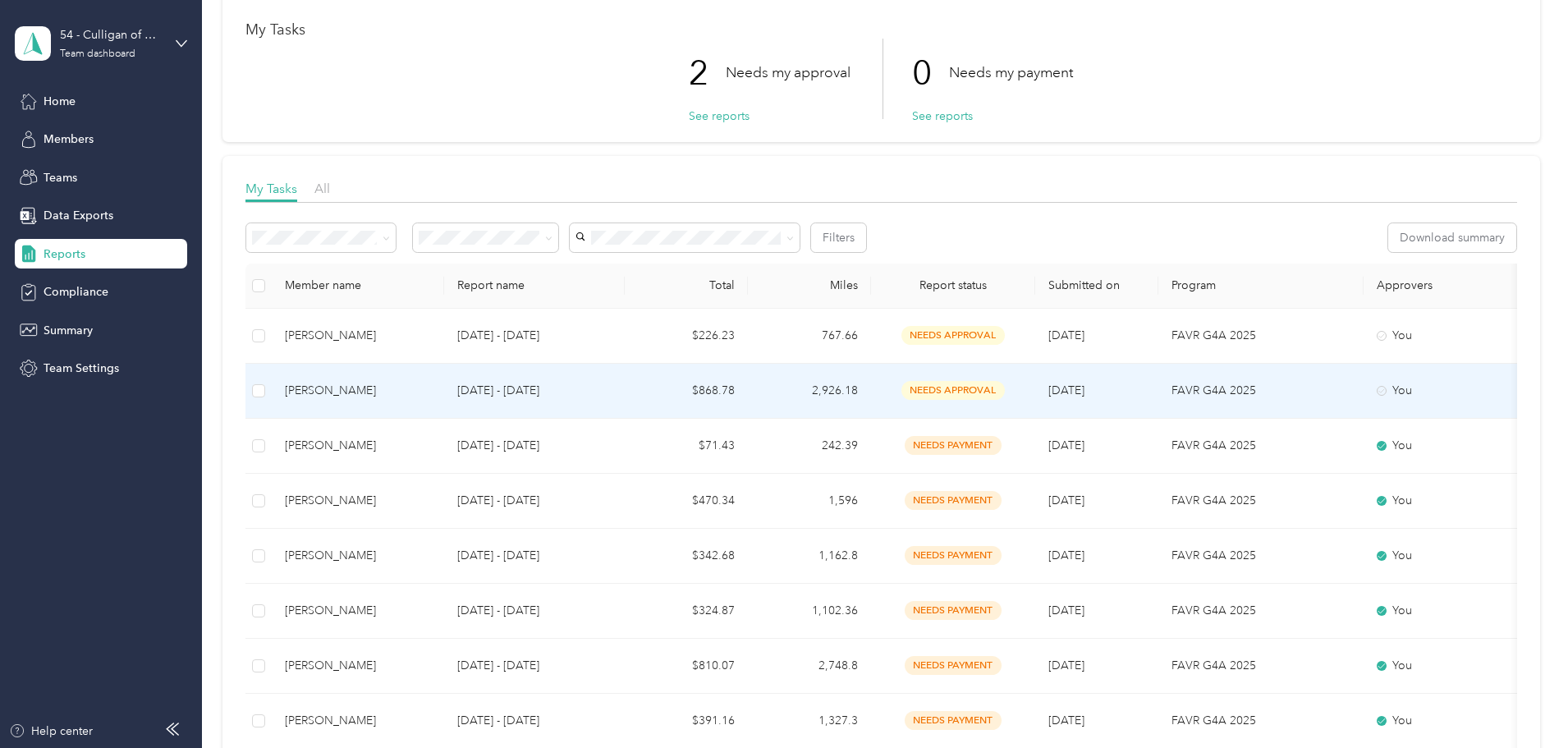
click at [1005, 392] on span "needs approval" at bounding box center [952, 391] width 104 height 19
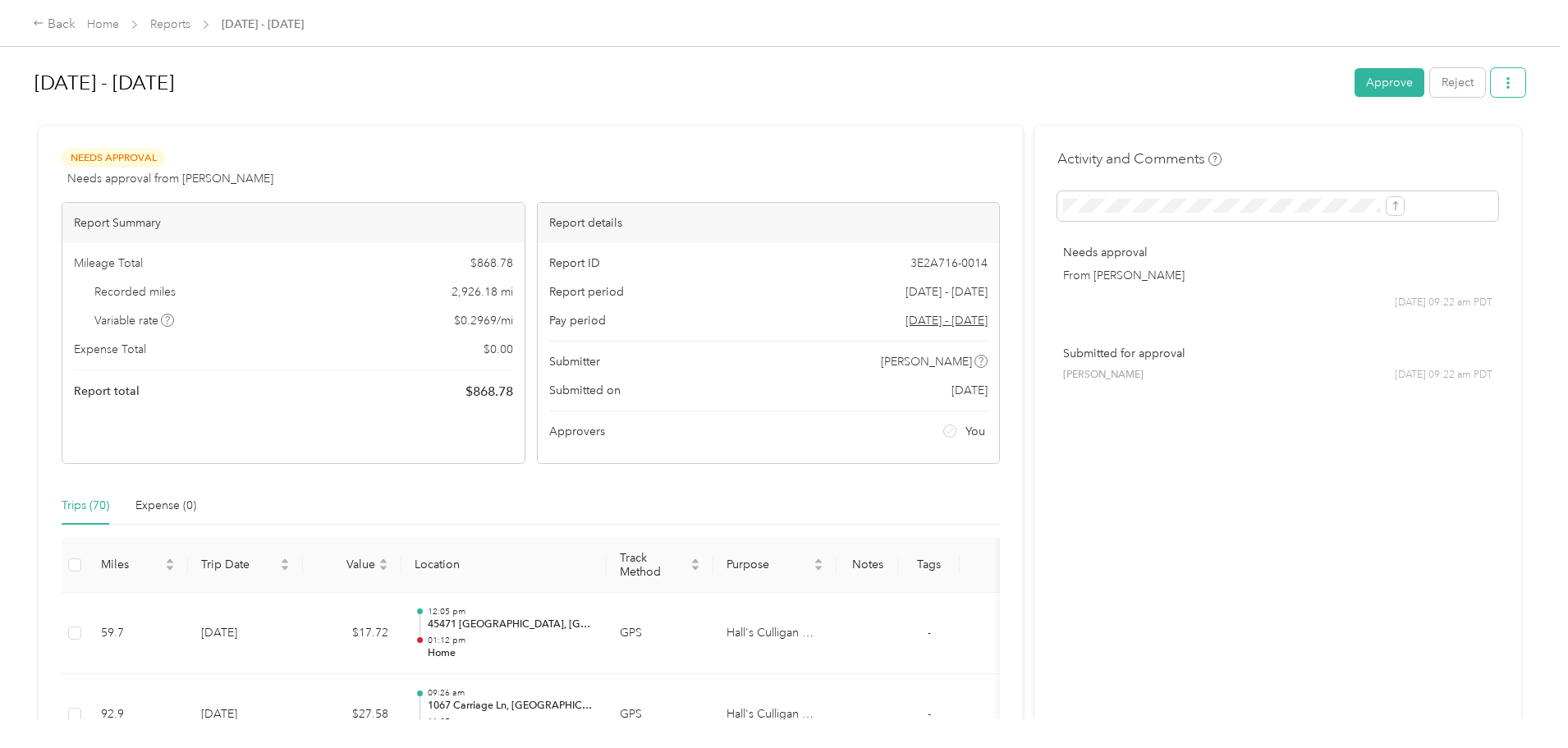
click at [1491, 76] on button "button" at bounding box center [1508, 83] width 34 height 29
click at [1330, 146] on span "Download" at bounding box center [1326, 143] width 54 height 17
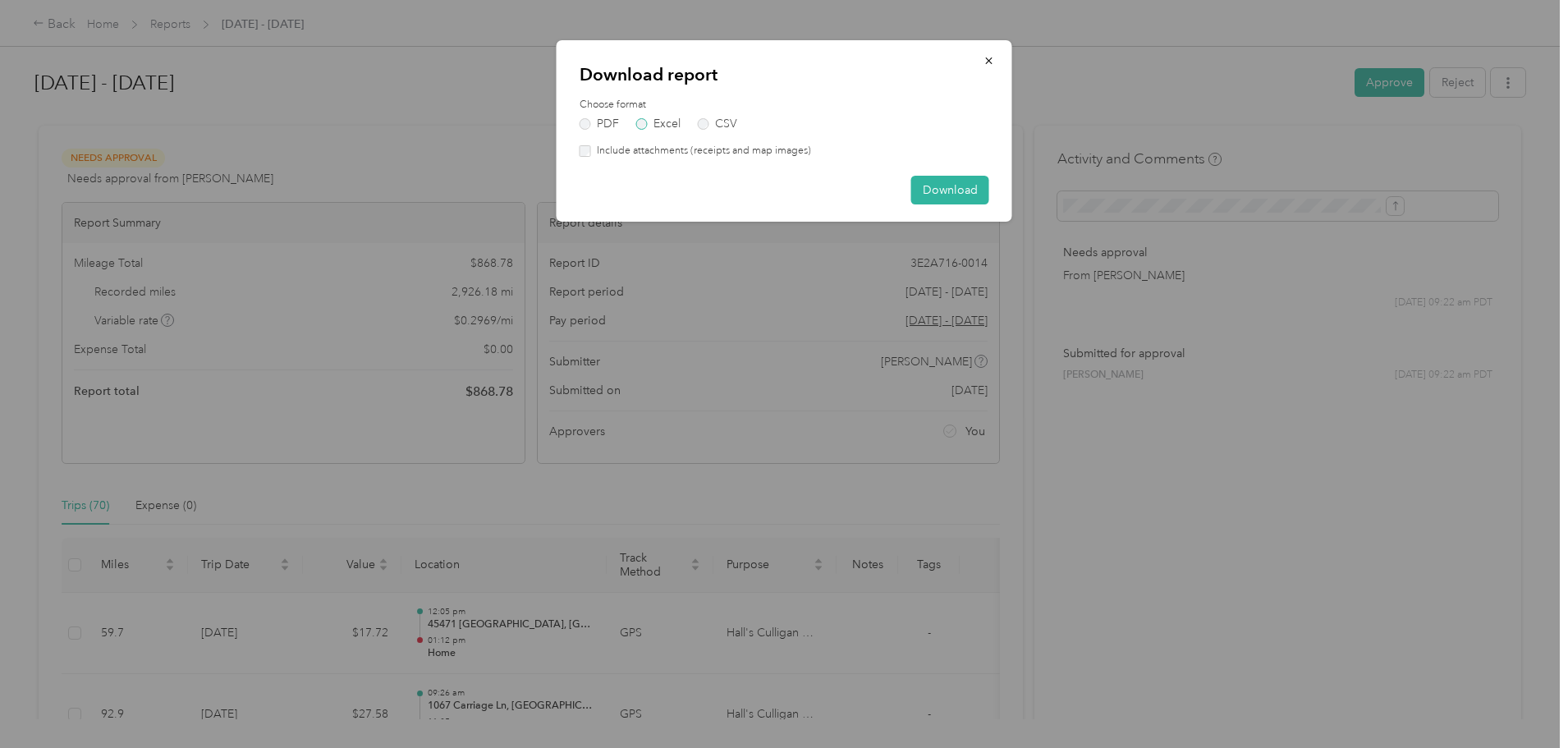
click at [650, 122] on label "Excel" at bounding box center [659, 123] width 45 height 11
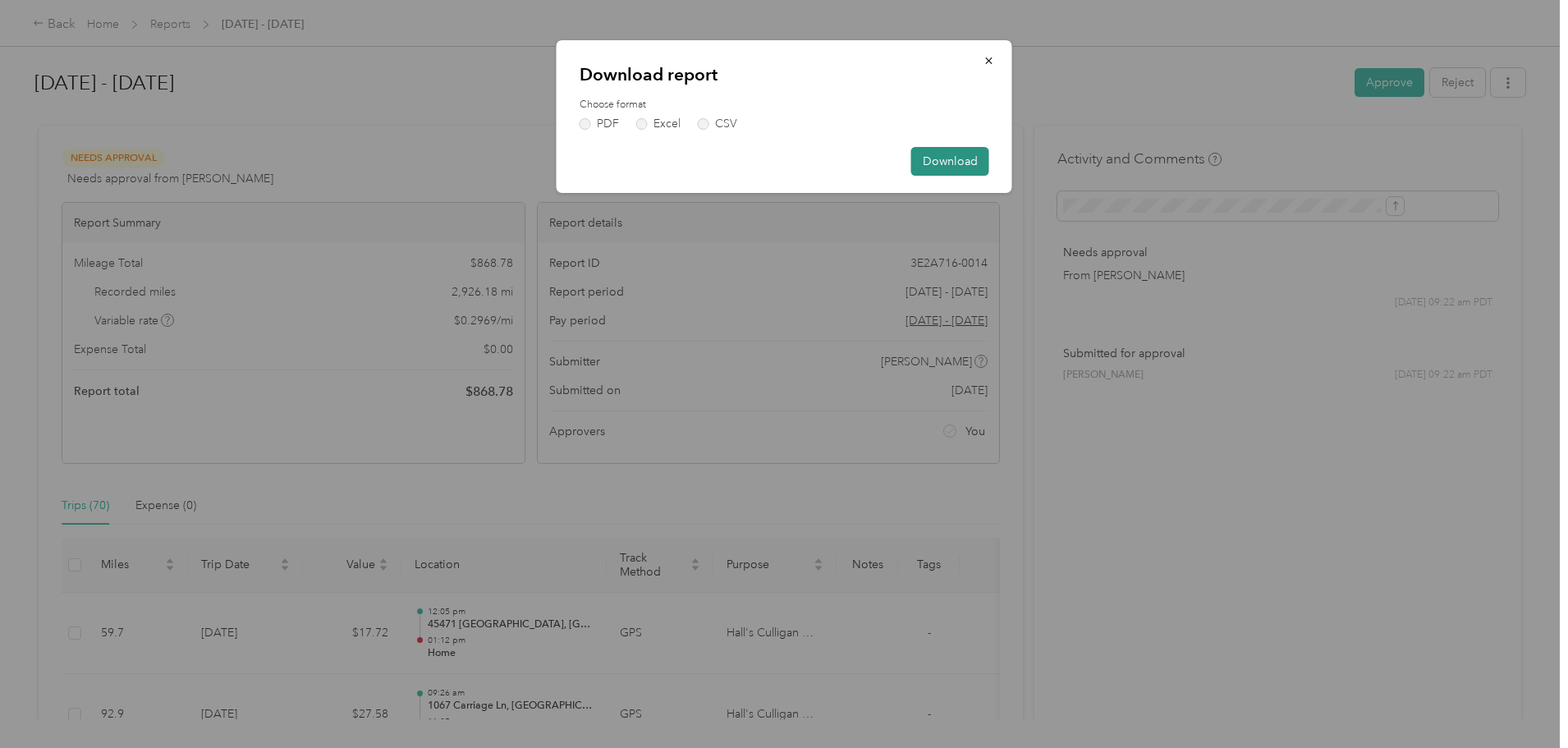
click at [940, 170] on button "Download" at bounding box center [950, 162] width 78 height 29
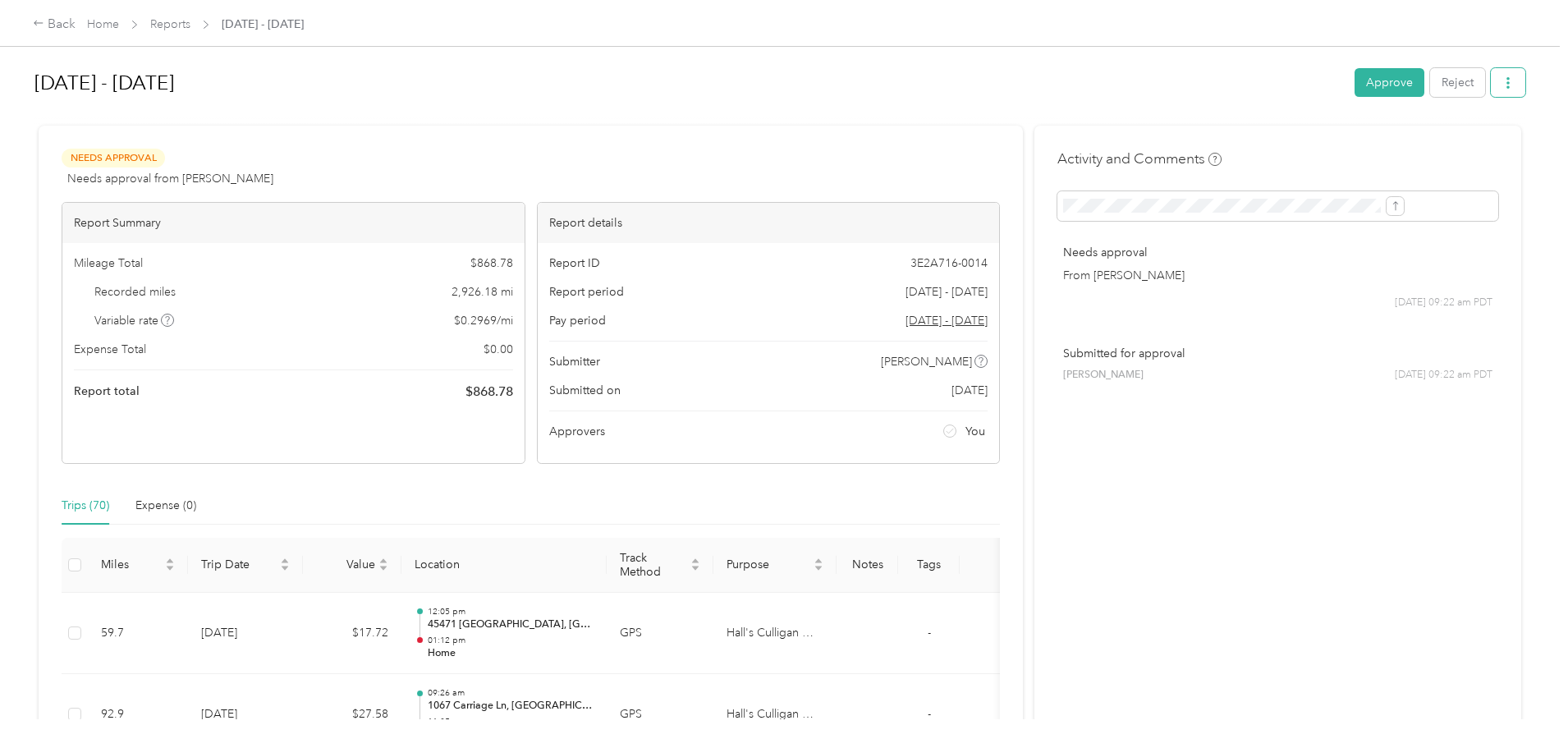
click at [1491, 78] on button "button" at bounding box center [1508, 83] width 34 height 29
click at [119, 22] on link "Home" at bounding box center [103, 24] width 32 height 14
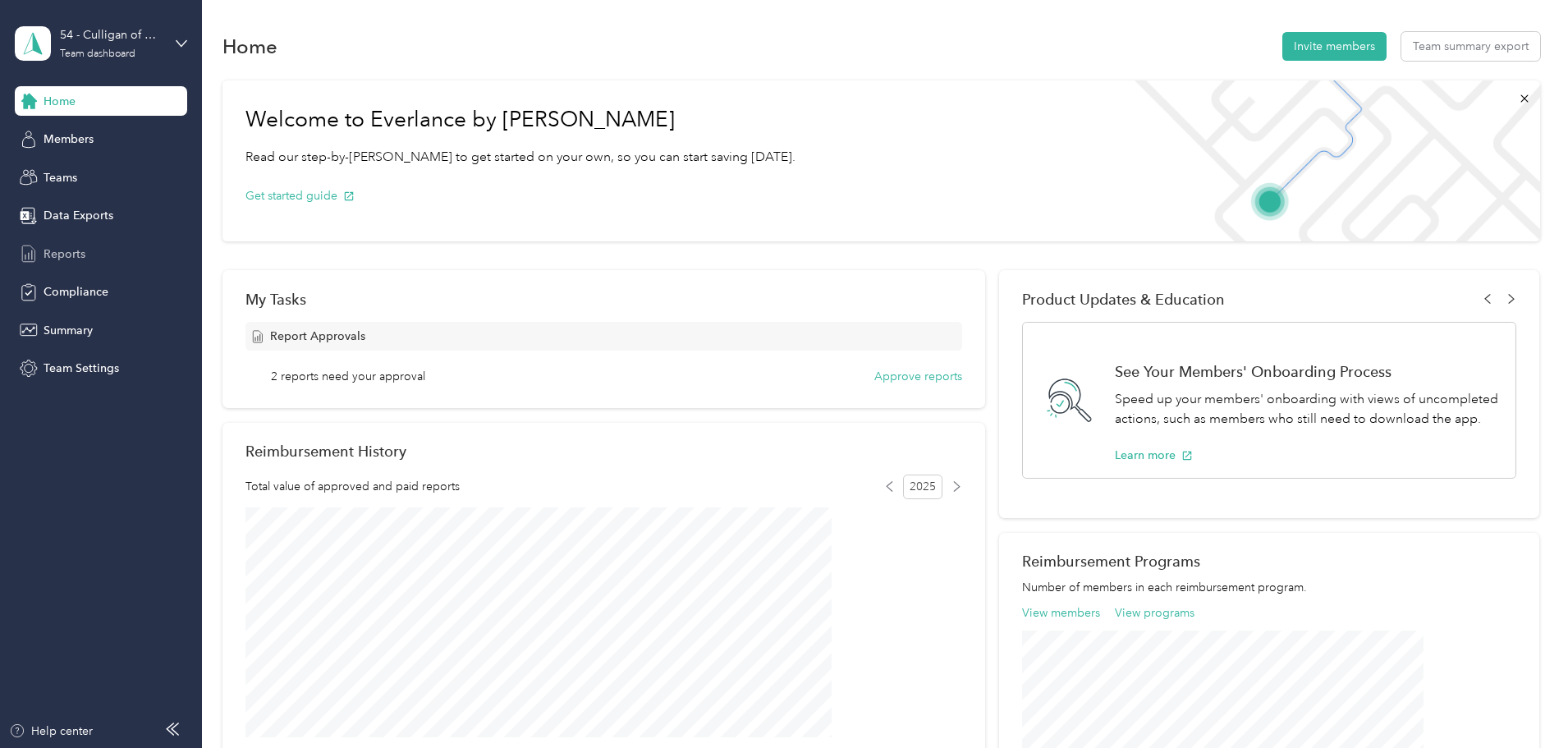
click at [66, 248] on span "Reports" at bounding box center [64, 254] width 42 height 17
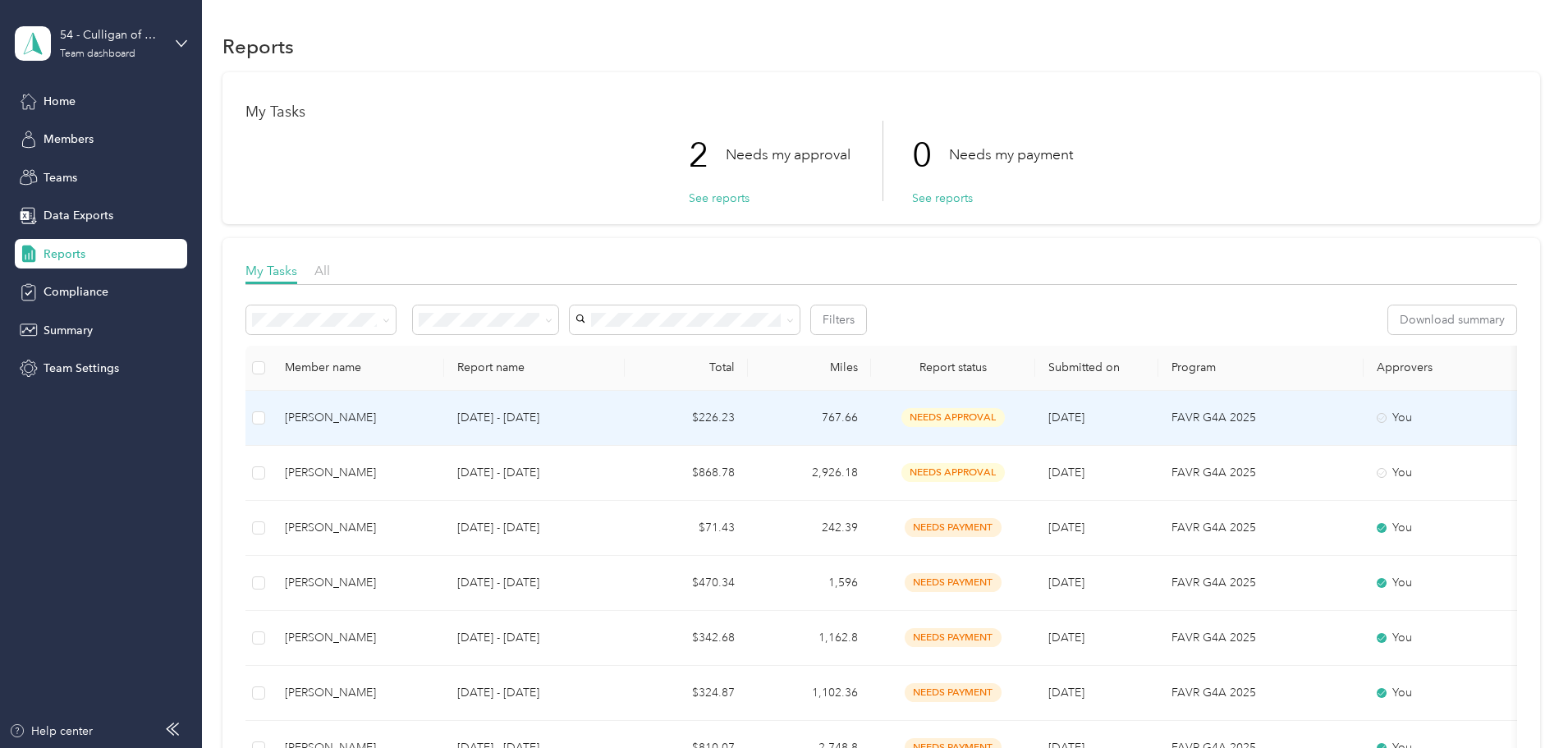
click at [1005, 413] on span "needs approval" at bounding box center [952, 417] width 104 height 19
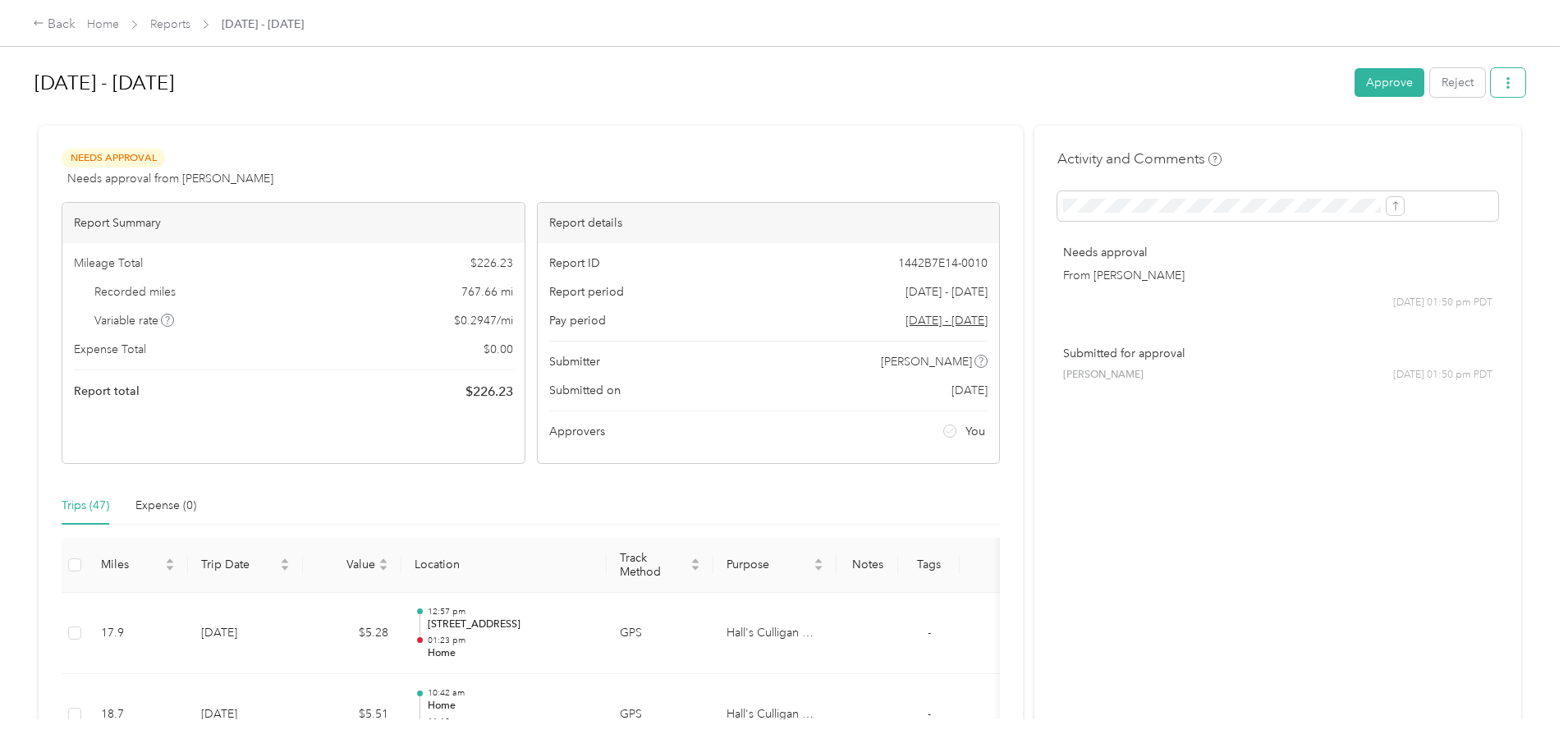
click at [1502, 84] on icon "button" at bounding box center [1507, 82] width 11 height 11
click at [1325, 141] on span "Download" at bounding box center [1326, 143] width 54 height 17
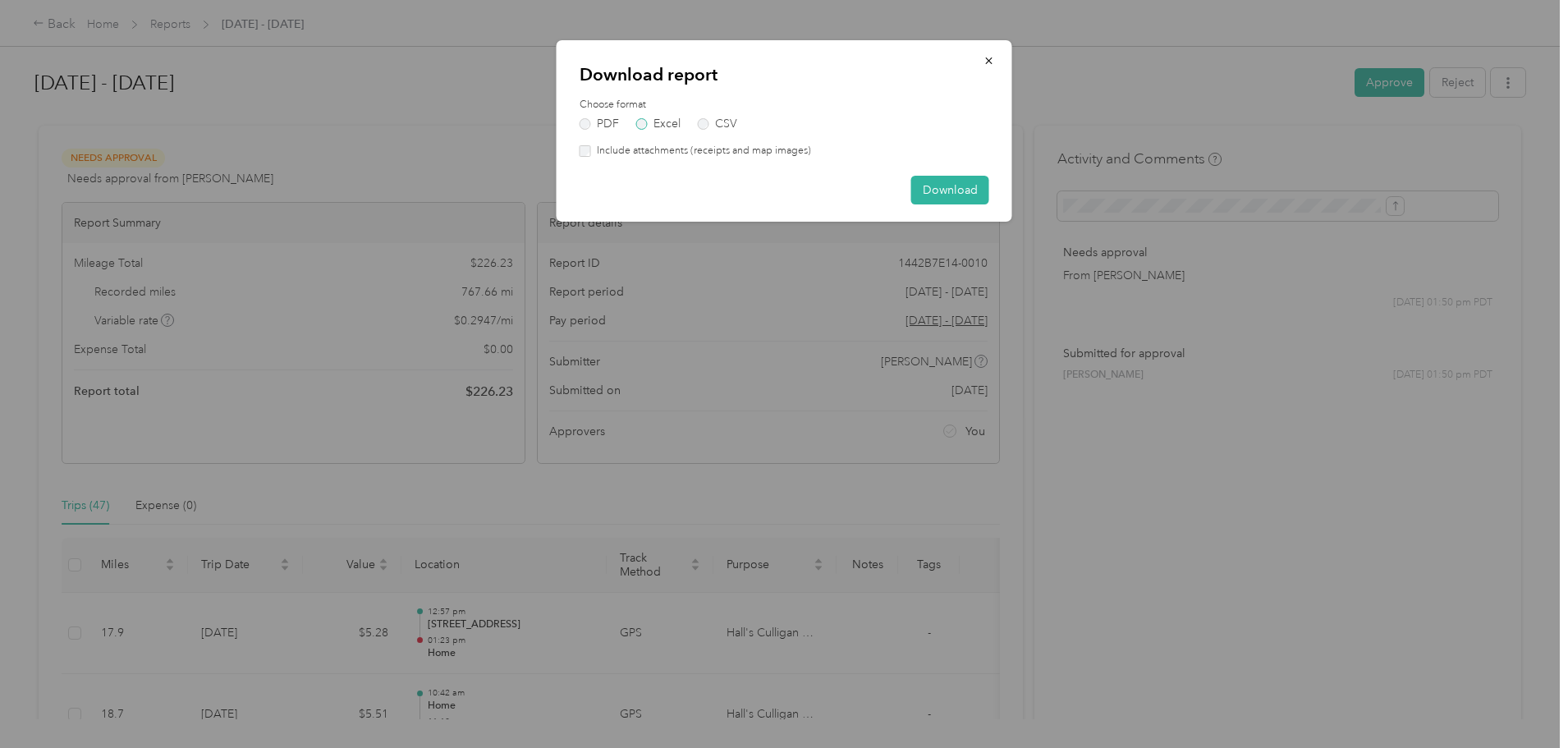
click at [642, 122] on label "Excel" at bounding box center [659, 123] width 45 height 11
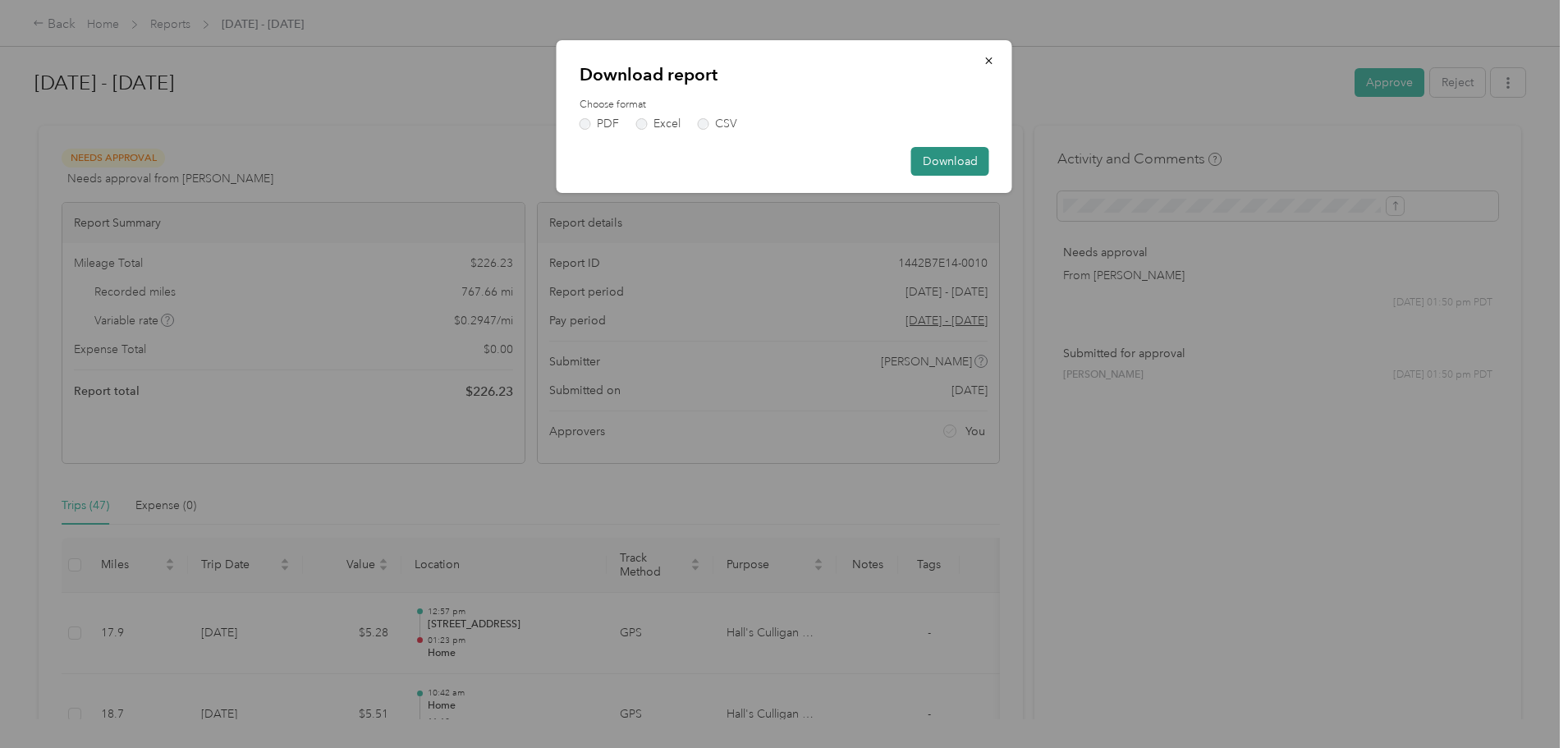
click at [955, 167] on button "Download" at bounding box center [950, 162] width 78 height 29
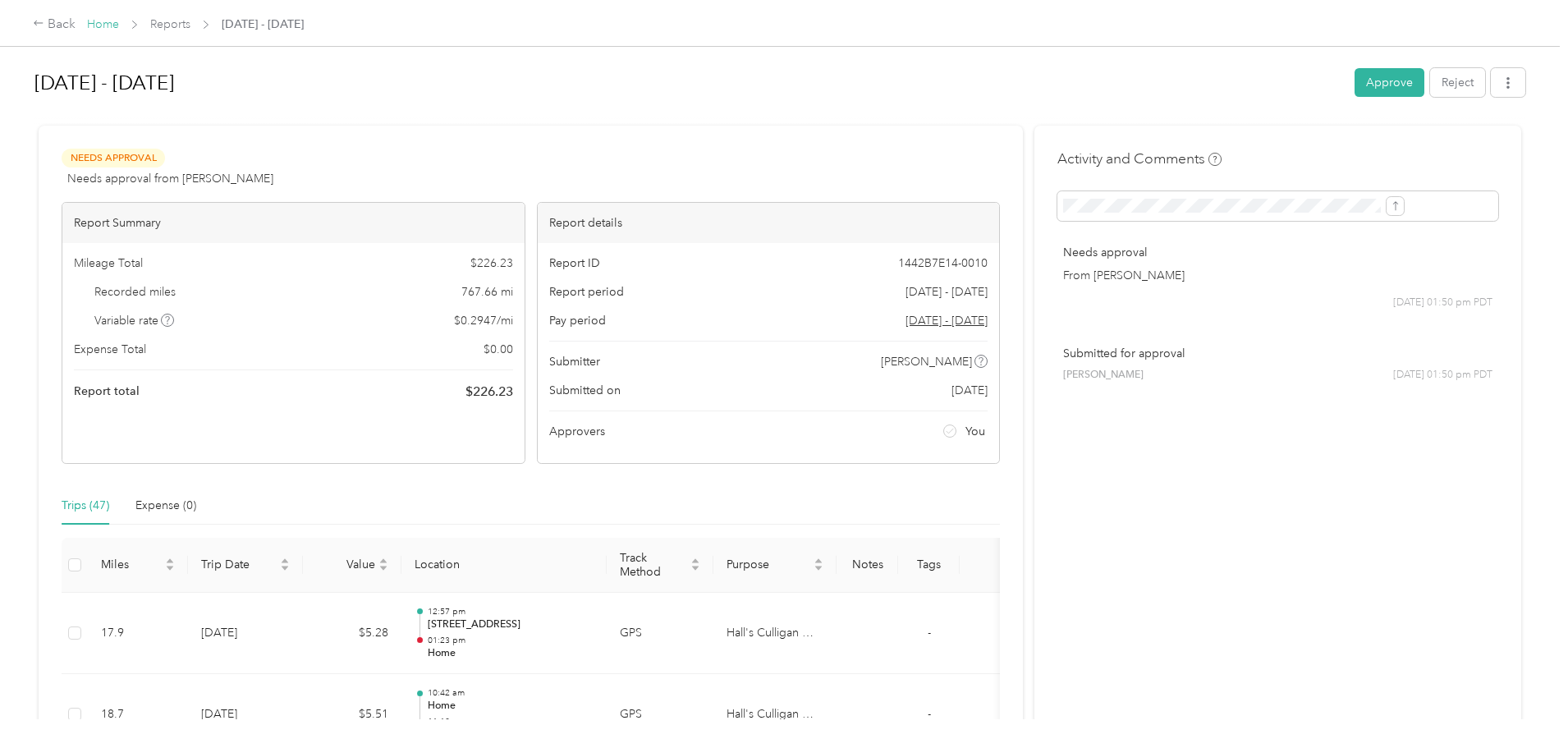
click at [119, 25] on link "Home" at bounding box center [103, 24] width 32 height 14
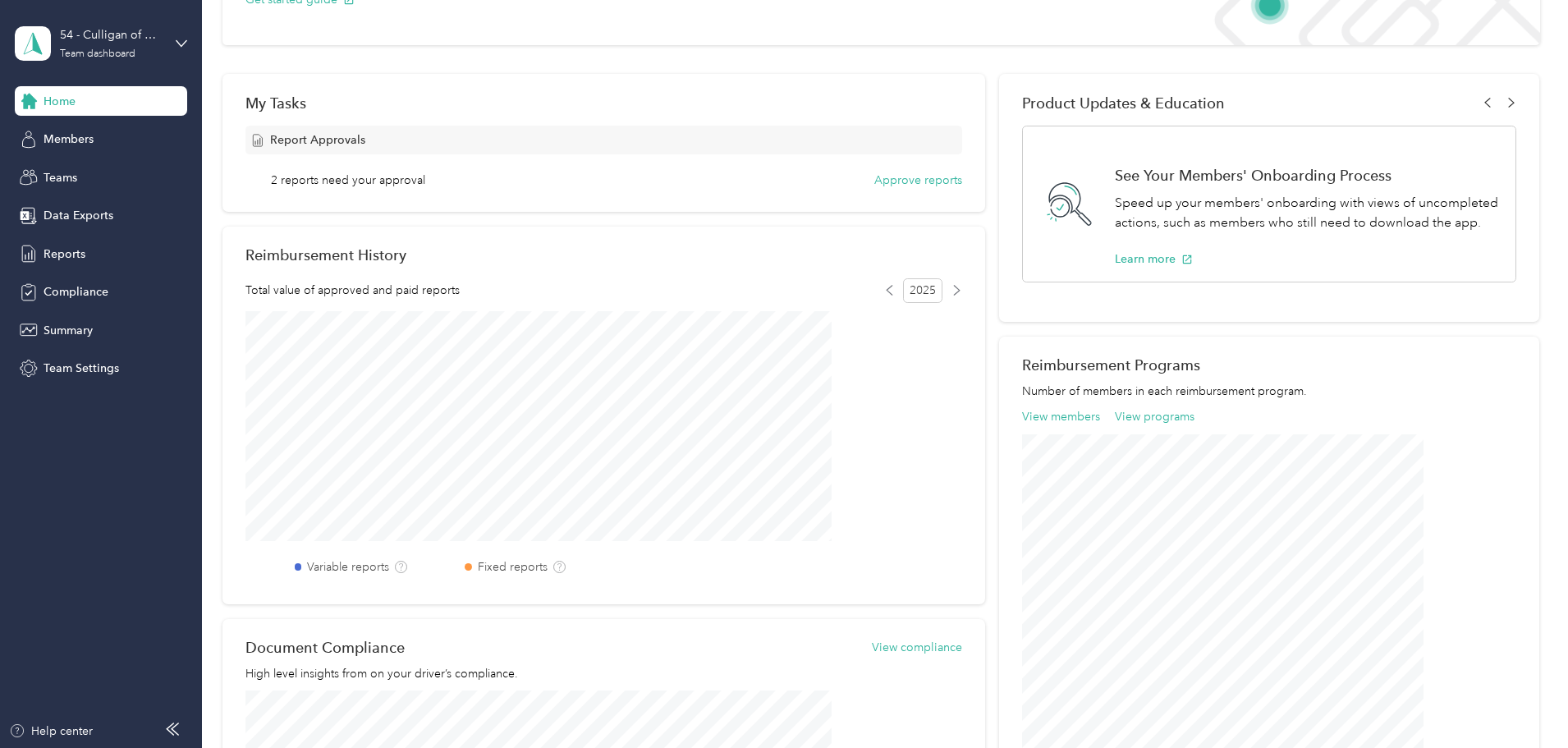
scroll to position [575, 0]
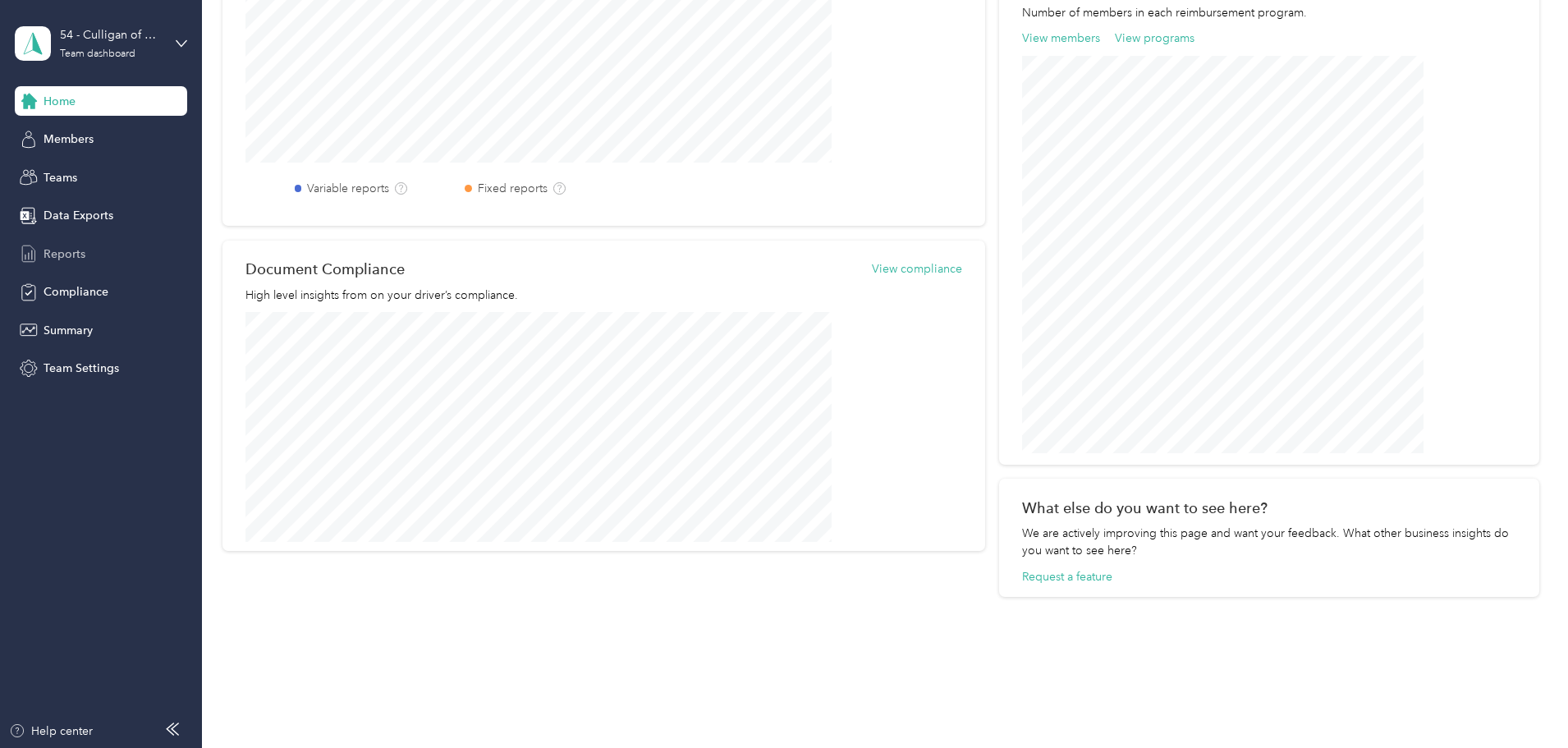
click at [75, 258] on span "Reports" at bounding box center [64, 254] width 42 height 17
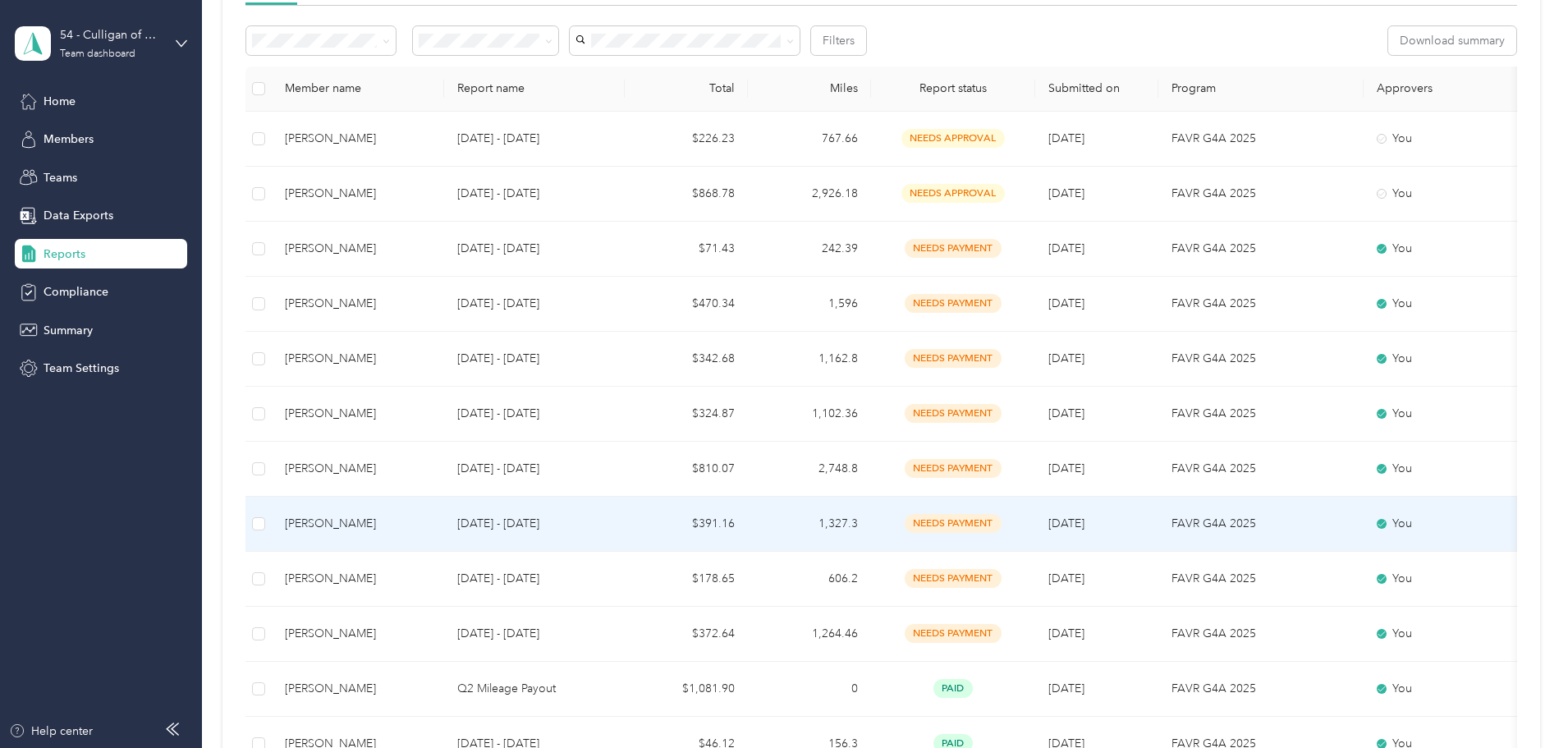
scroll to position [247, 0]
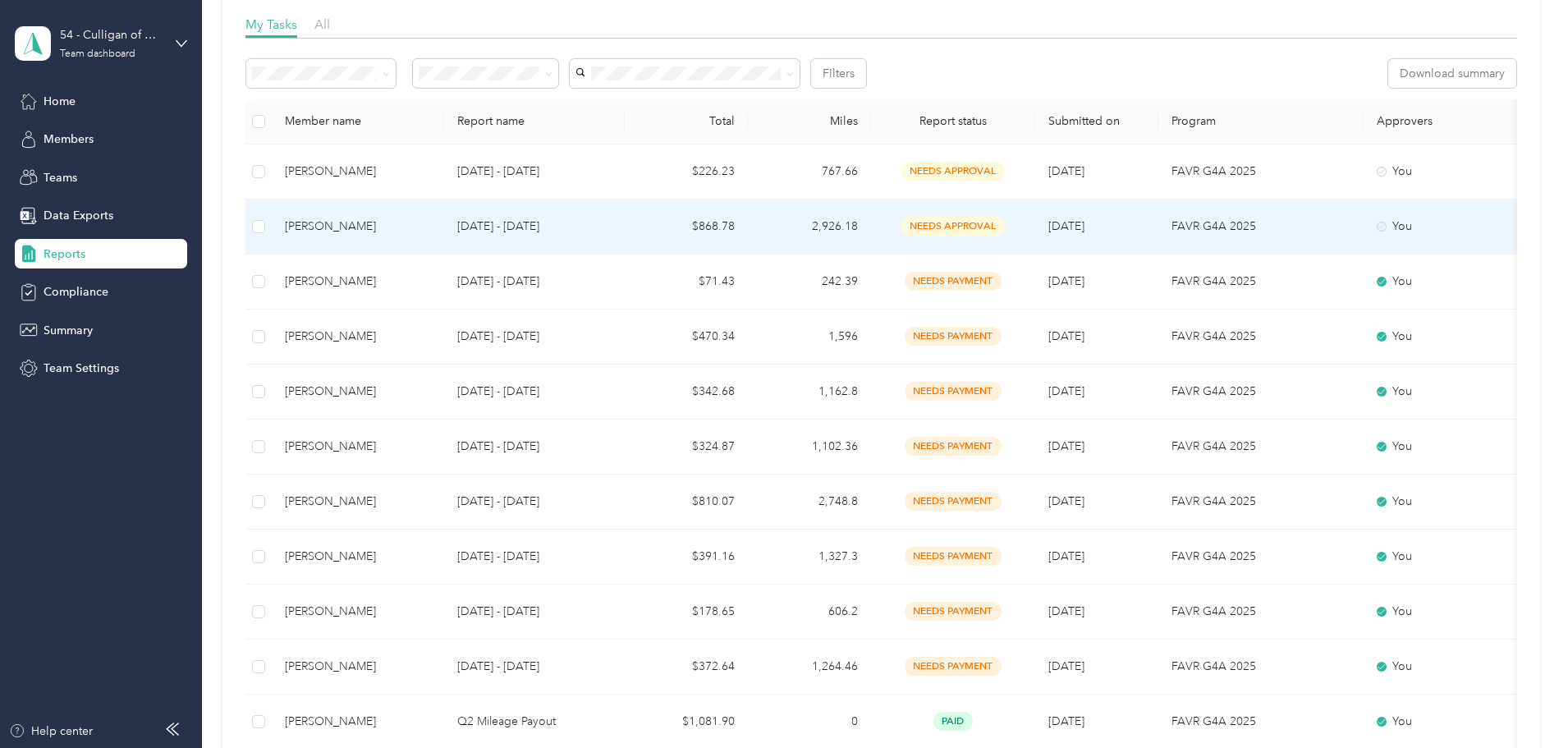
click at [1005, 226] on span "needs approval" at bounding box center [952, 226] width 104 height 19
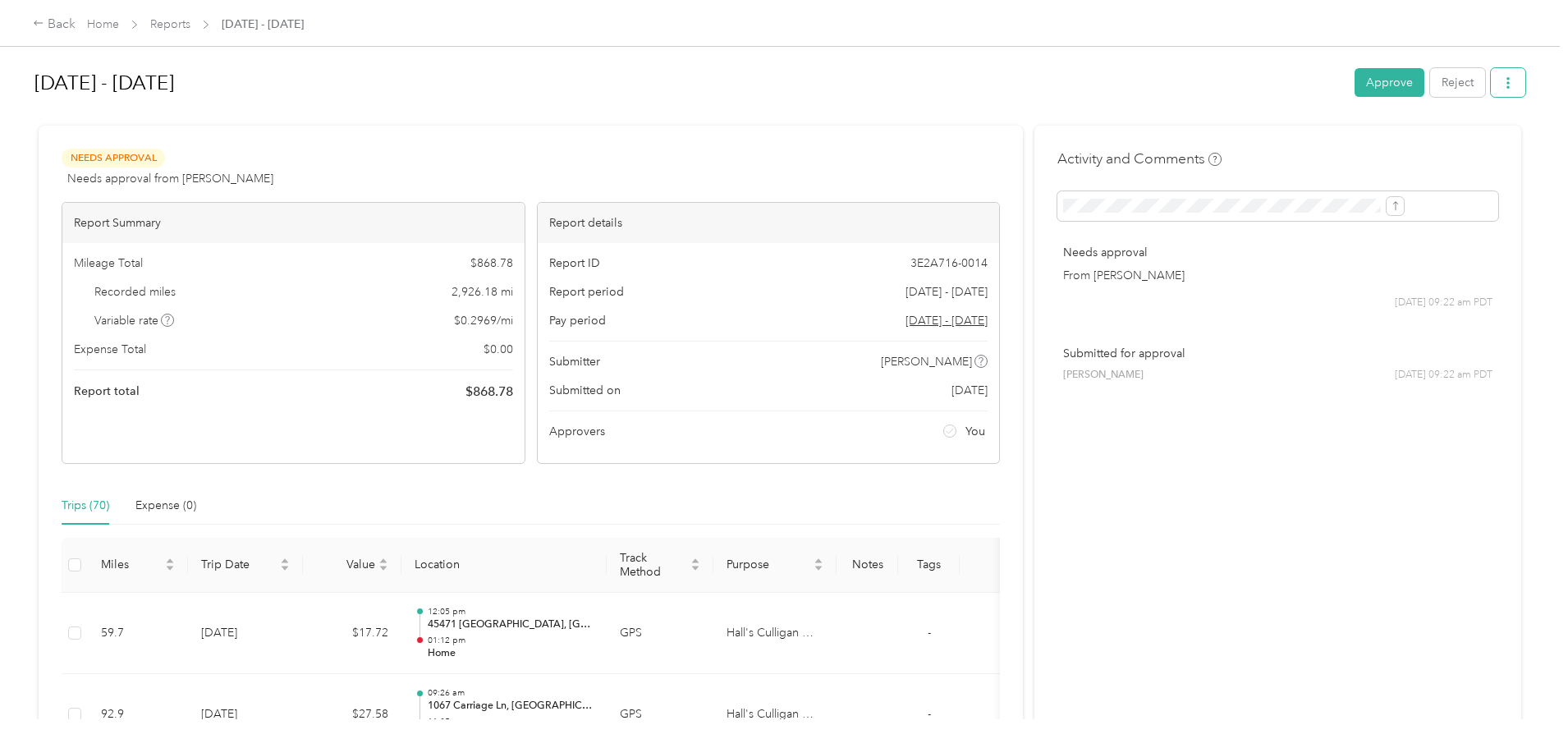
click at [1502, 87] on icon "button" at bounding box center [1507, 82] width 11 height 11
click at [1344, 135] on span "Download" at bounding box center [1326, 143] width 54 height 17
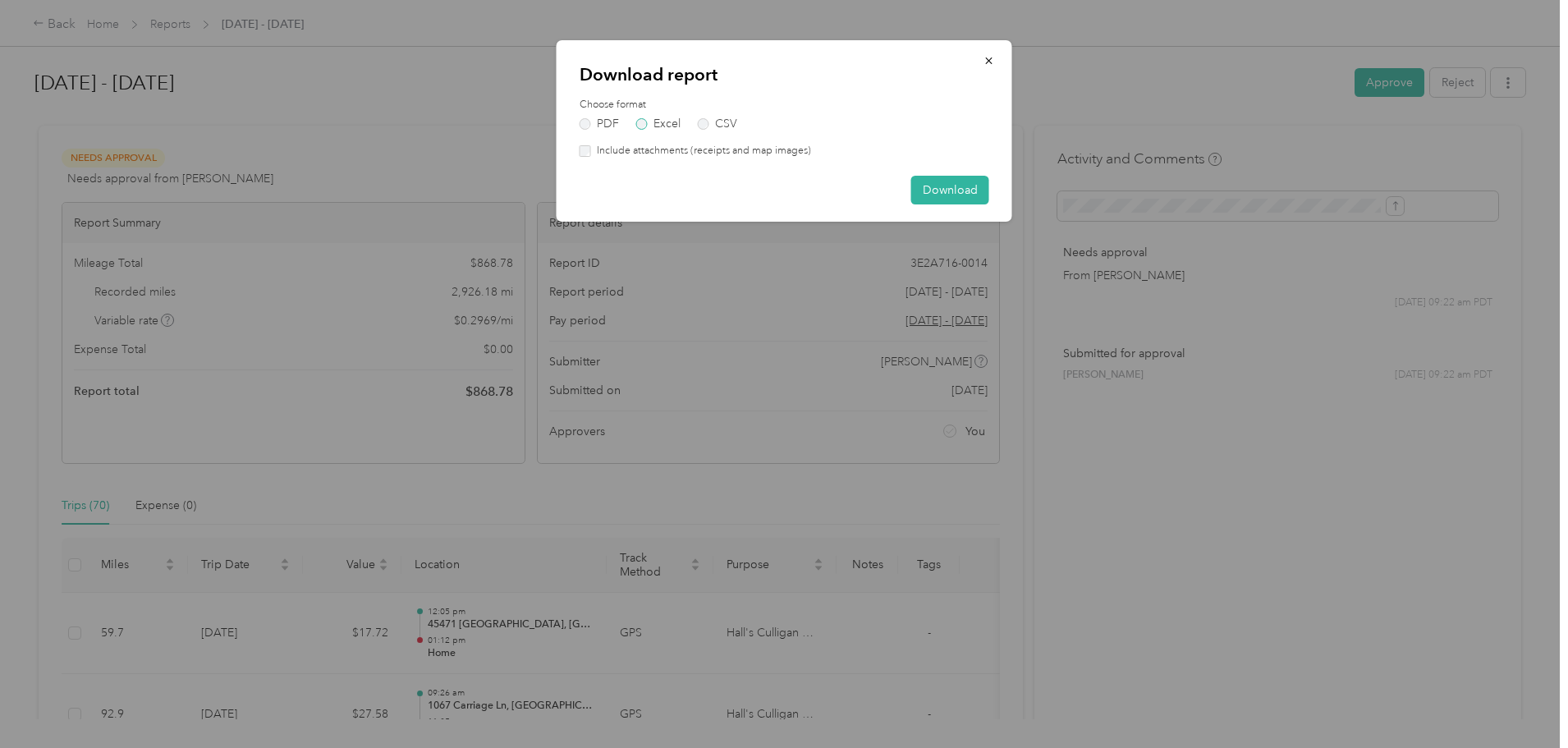
click at [644, 119] on label "Excel" at bounding box center [659, 123] width 45 height 11
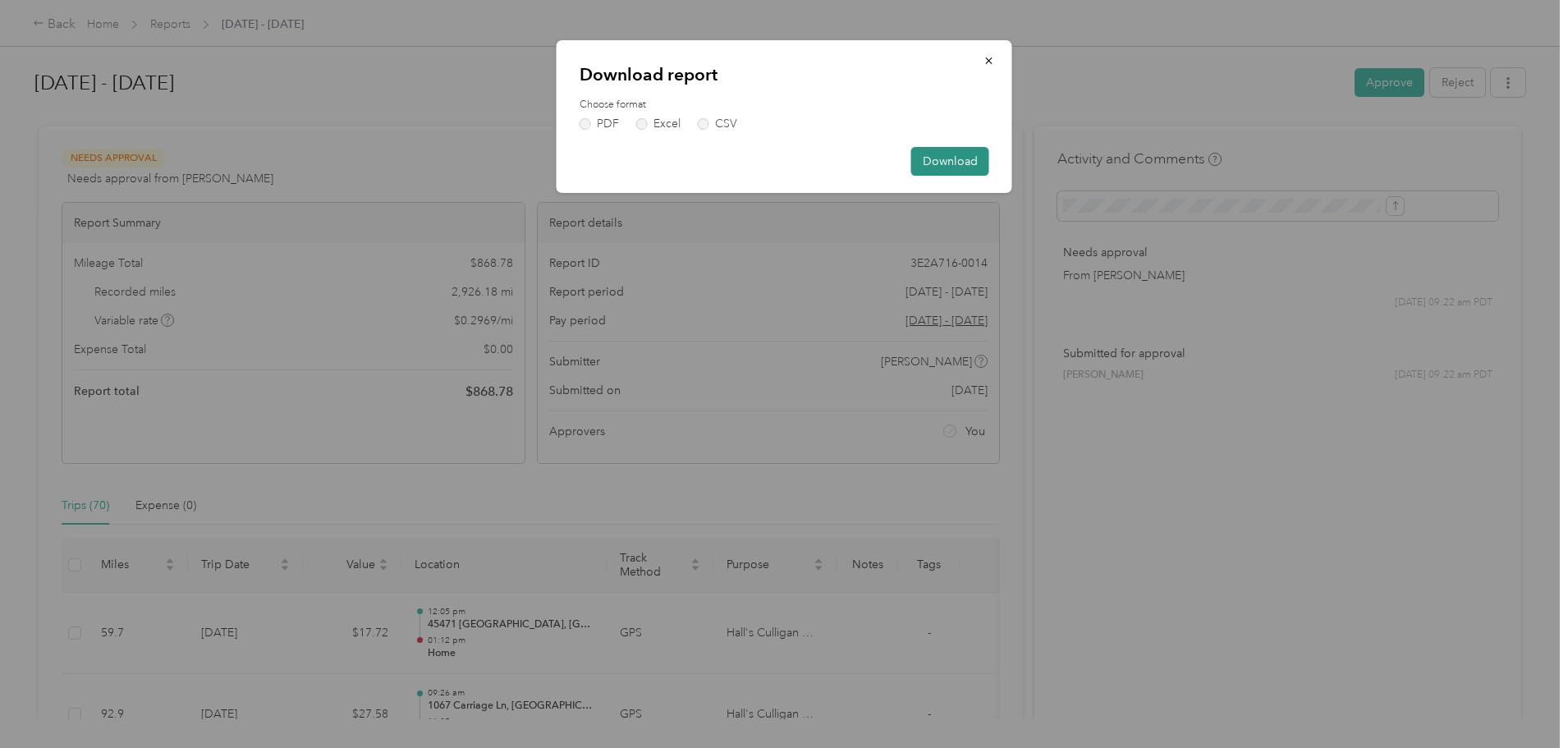
click at [973, 159] on button "Download" at bounding box center [950, 162] width 78 height 29
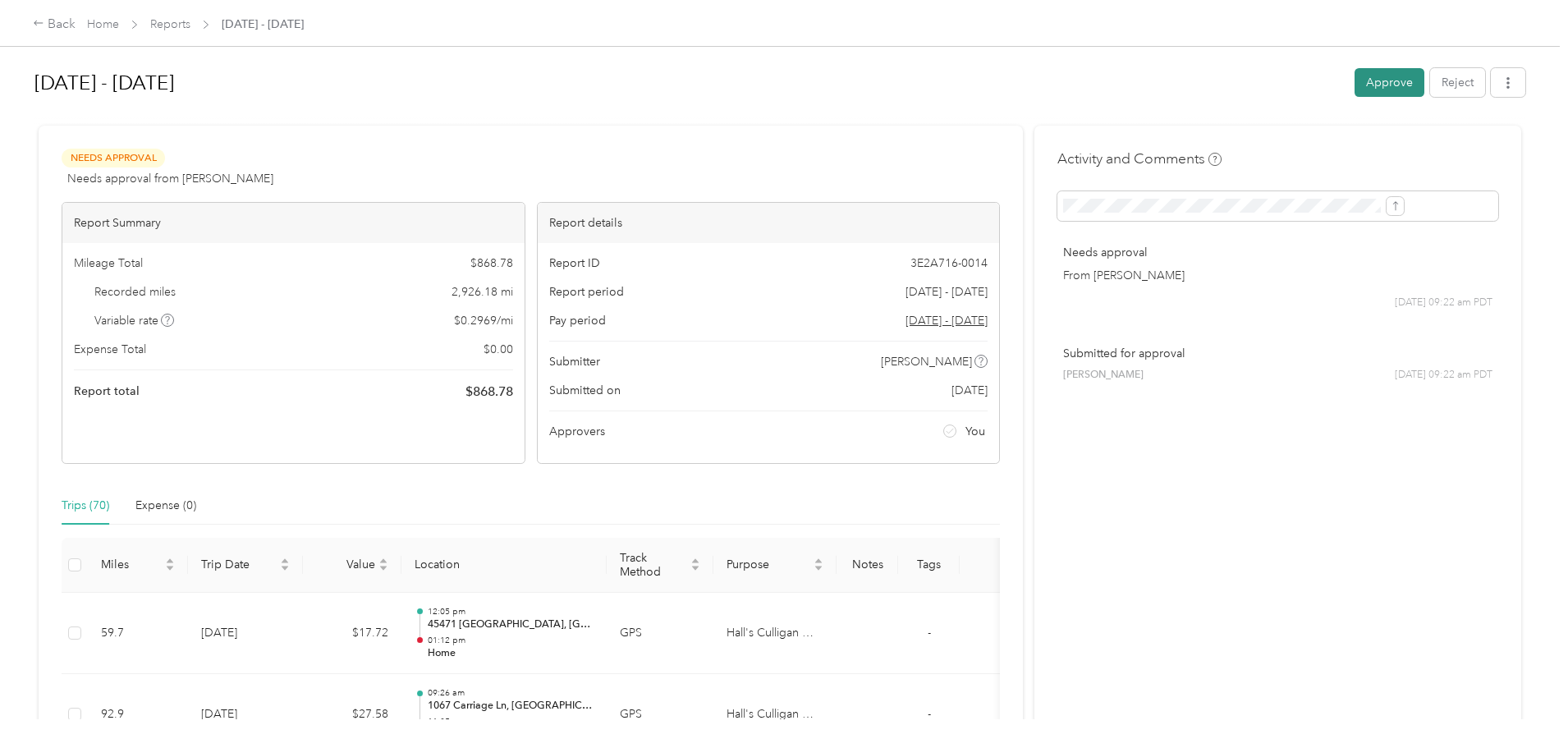
click at [1355, 75] on button "Approve" at bounding box center [1389, 83] width 69 height 29
